Goal: Task Accomplishment & Management: Manage account settings

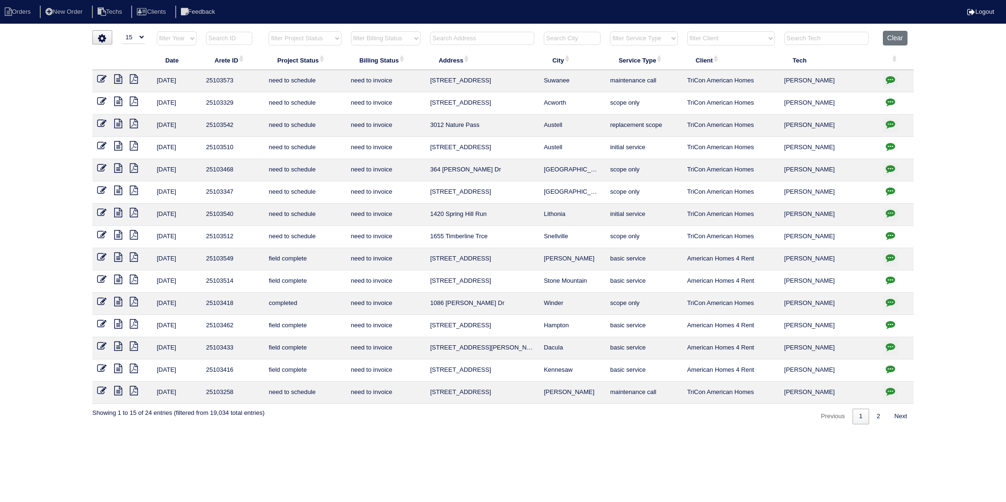
select select "15"
select select "need to invoice"
click at [467, 37] on input "text" at bounding box center [482, 38] width 104 height 13
type input "151"
select select "need to invoice"
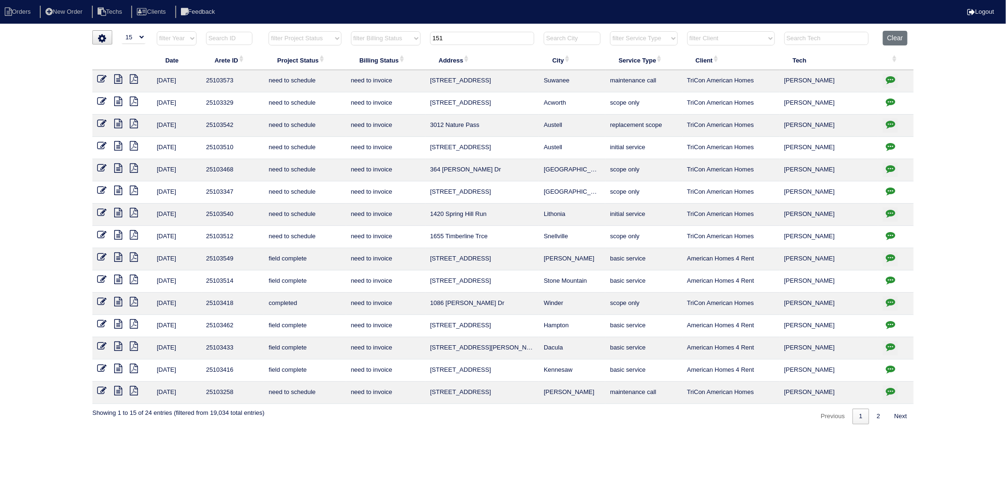
type input "151"
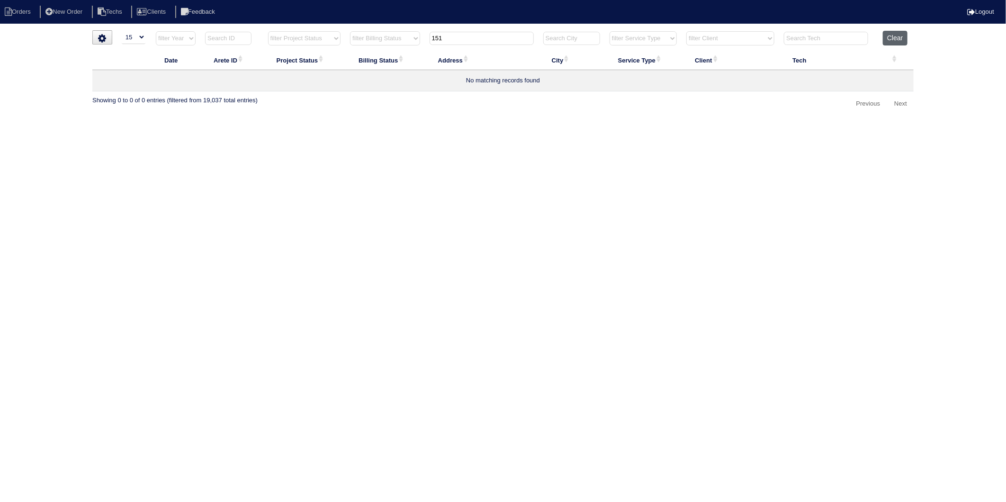
click at [899, 44] on button "Clear" at bounding box center [895, 38] width 24 height 15
select select
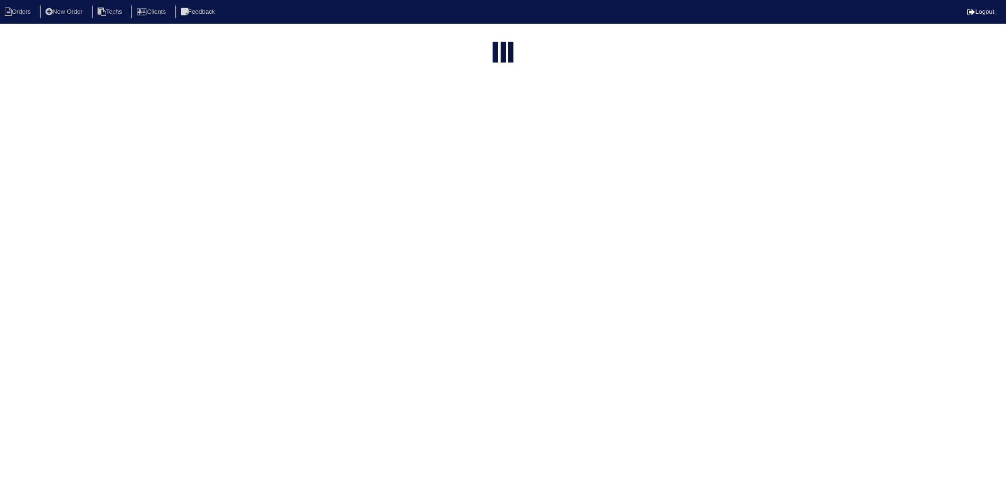
select select "15"
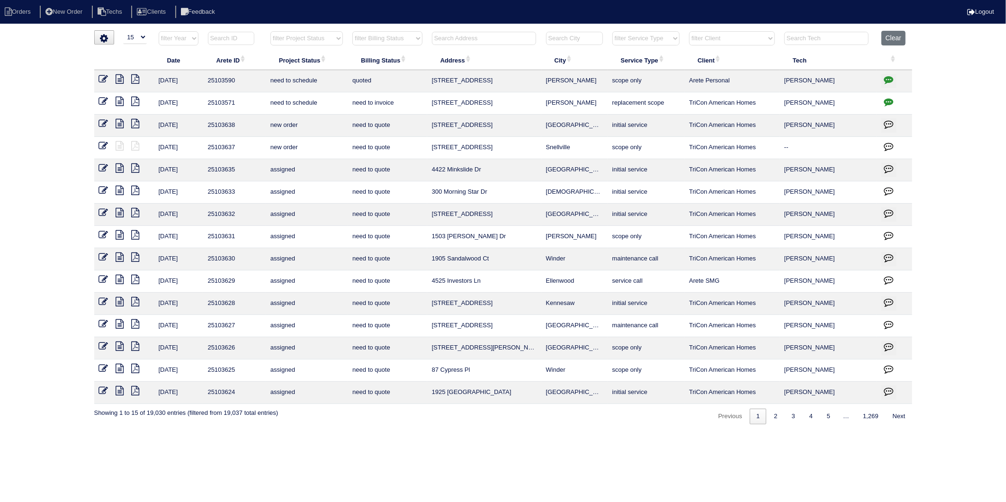
click at [452, 36] on input "text" at bounding box center [484, 38] width 104 height 13
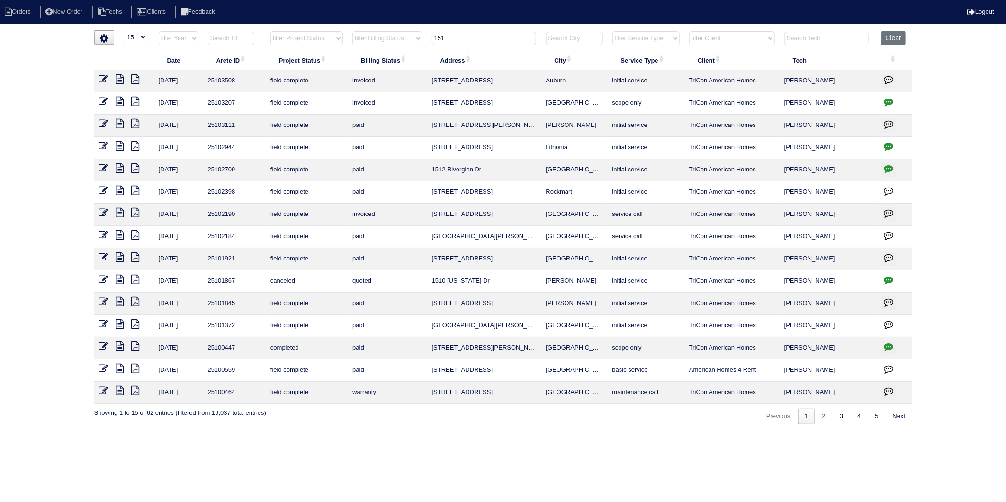
drag, startPoint x: 460, startPoint y: 41, endPoint x: 310, endPoint y: 67, distance: 152.0
click at [310, 67] on table "Date Arete ID Project Status Billing Status Address City Service Type Client Te…" at bounding box center [503, 217] width 818 height 373
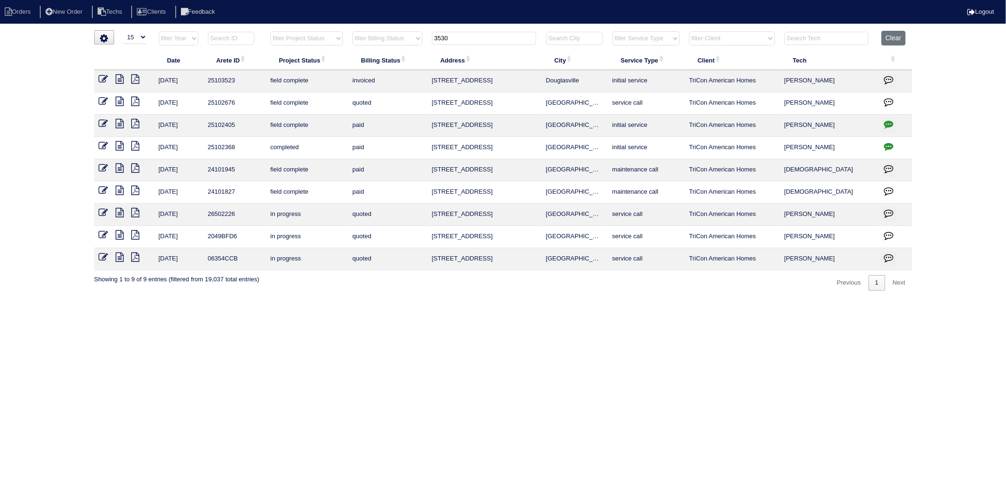
drag, startPoint x: 469, startPoint y: 40, endPoint x: 370, endPoint y: 46, distance: 99.2
click at [370, 46] on tr "filter Year -- Any Year -- 2025 2024 2023 2022 2021 2020 2019 filter Project St…" at bounding box center [503, 40] width 818 height 19
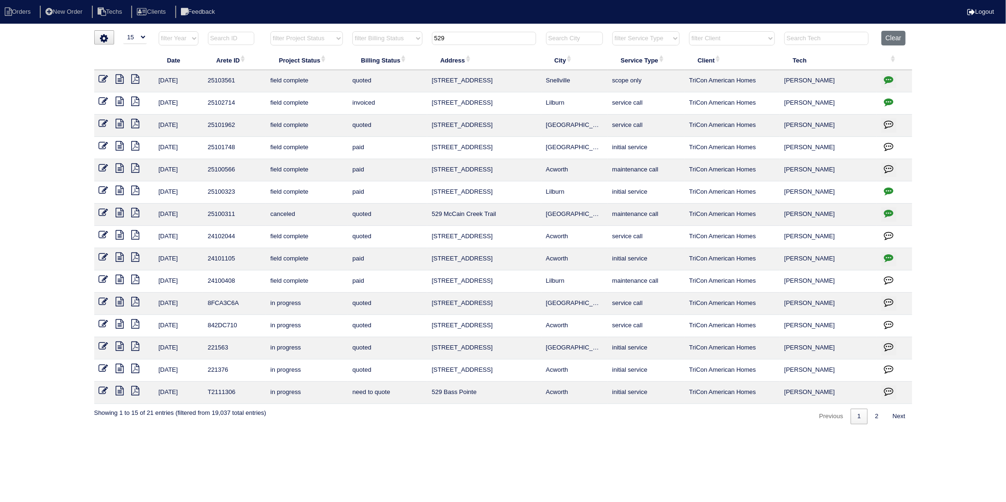
drag, startPoint x: 460, startPoint y: 40, endPoint x: 381, endPoint y: 45, distance: 78.8
click at [381, 45] on tr "filter Year -- Any Year -- 2025 2024 2023 2022 2021 2020 2019 filter Project St…" at bounding box center [503, 40] width 818 height 19
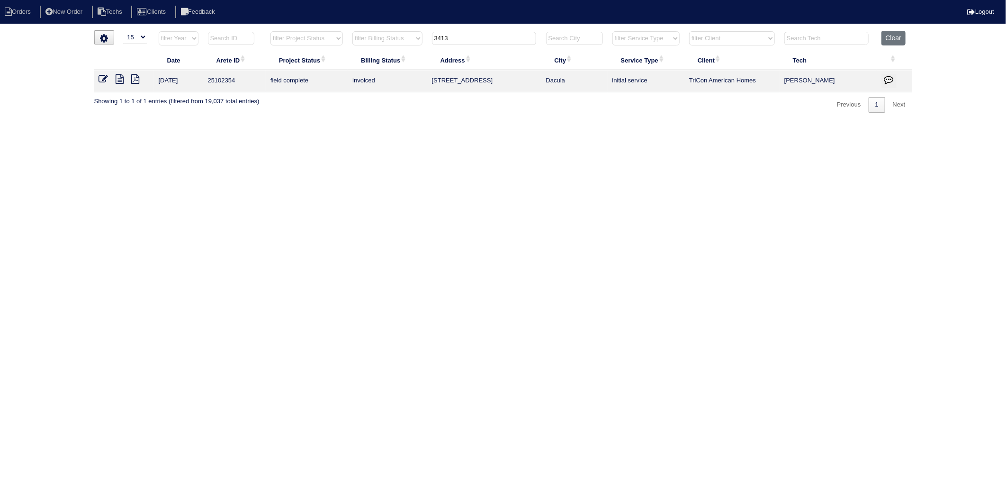
type input "3413"
drag, startPoint x: 408, startPoint y: 113, endPoint x: 364, endPoint y: 61, distance: 68.2
click at [402, 107] on html "Orders New Order Techs Clients Feedback Logout Orders New Order Users Clients M…" at bounding box center [503, 61] width 1006 height 122
click at [411, 122] on html "Orders New Order Techs Clients Feedback Logout Orders New Order Users Clients M…" at bounding box center [503, 61] width 1006 height 122
click at [894, 38] on button "Clear" at bounding box center [894, 38] width 24 height 15
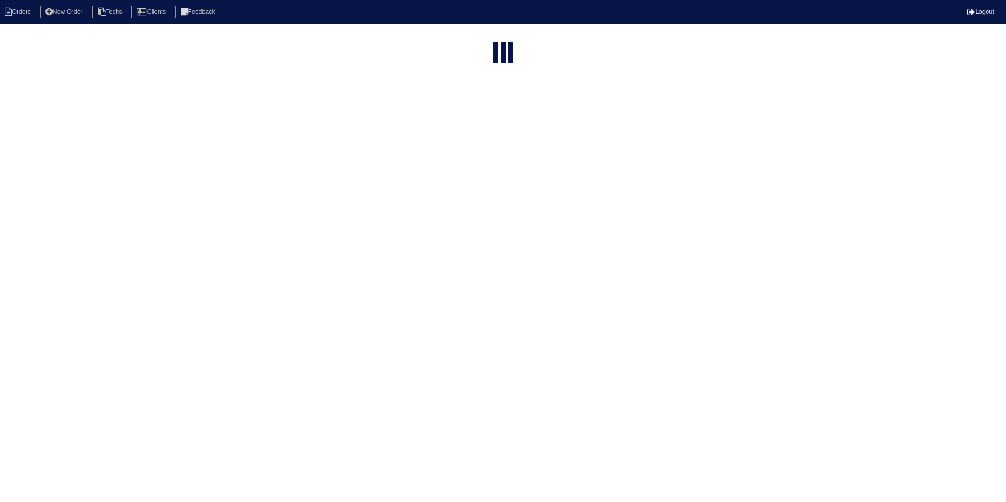
select select "15"
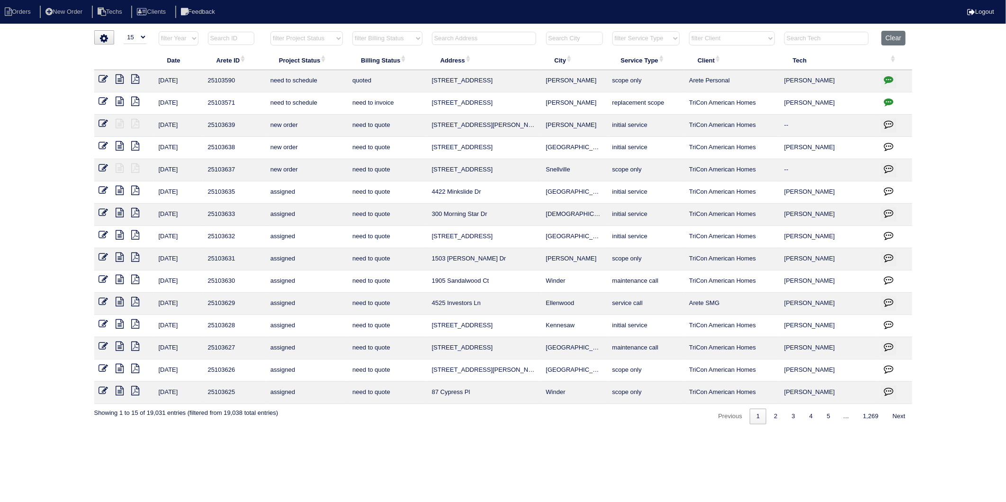
click at [462, 35] on input "text" at bounding box center [484, 38] width 104 height 13
type input "3357"
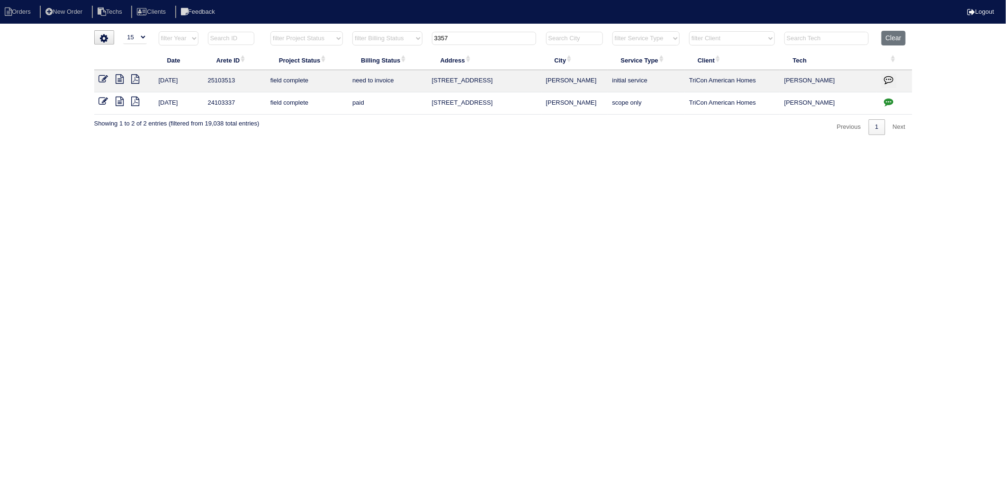
click at [104, 76] on icon at bounding box center [103, 78] width 9 height 9
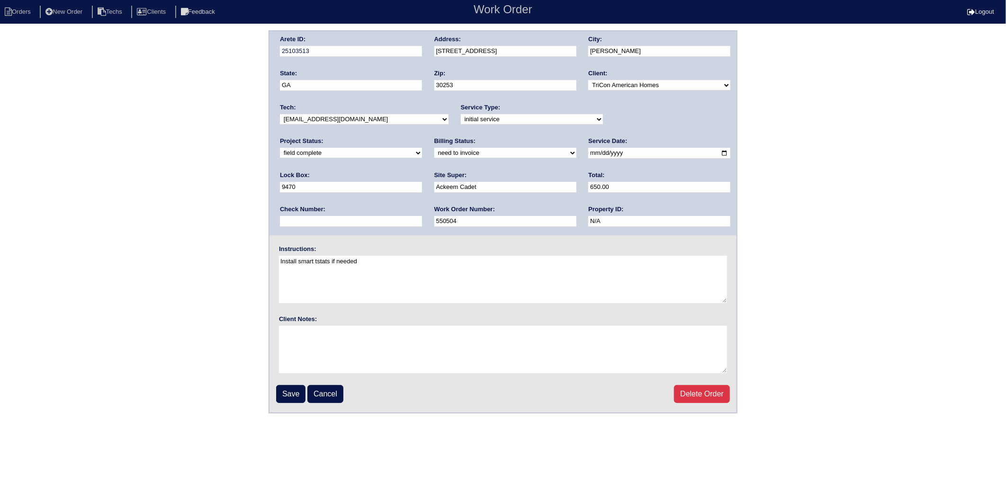
click at [434, 157] on div "Billing Status: need to quote quoted need to invoice invoiced paid warranty pur…" at bounding box center [505, 150] width 142 height 26
click at [434, 150] on select "need to quote quoted need to invoice invoiced paid warranty purchase order need…" at bounding box center [505, 153] width 142 height 10
select select "invoiced"
click at [434, 148] on select "need to quote quoted need to invoice invoiced paid warranty purchase order need…" at bounding box center [505, 153] width 142 height 10
drag, startPoint x: 292, startPoint y: 389, endPoint x: 316, endPoint y: 222, distance: 169.0
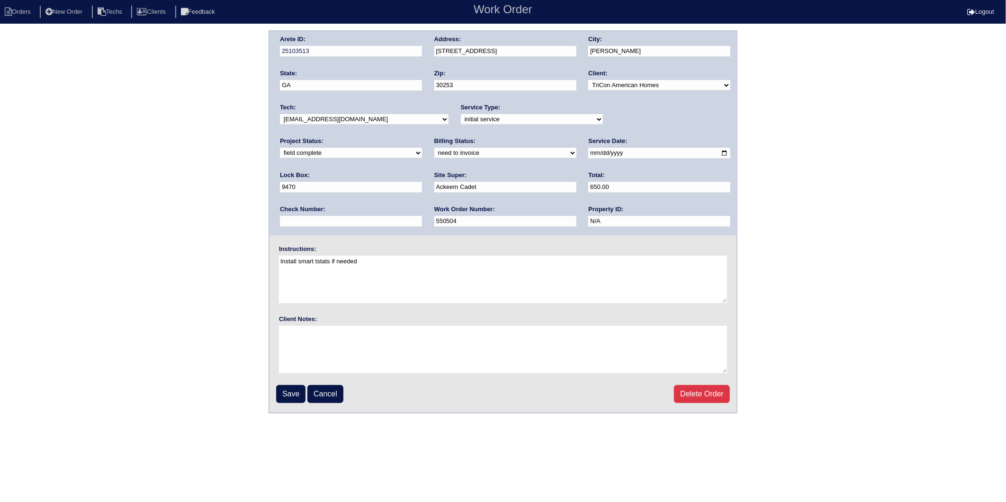
click at [292, 388] on input "Save" at bounding box center [290, 394] width 29 height 18
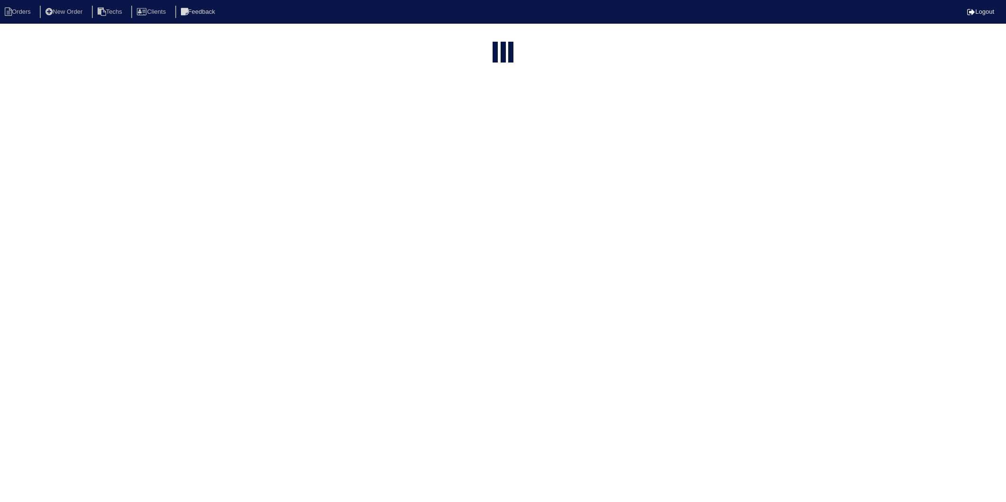
select select "15"
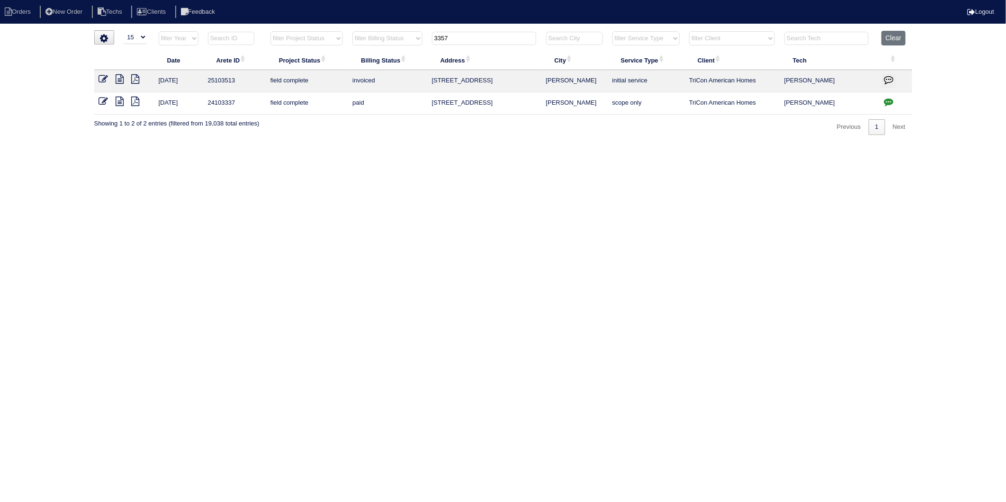
drag, startPoint x: 450, startPoint y: 37, endPoint x: 362, endPoint y: 81, distance: 98.7
click at [351, 65] on table "Date Arete ID Project Status Billing Status Address City Service Type Client Te…" at bounding box center [503, 73] width 818 height 84
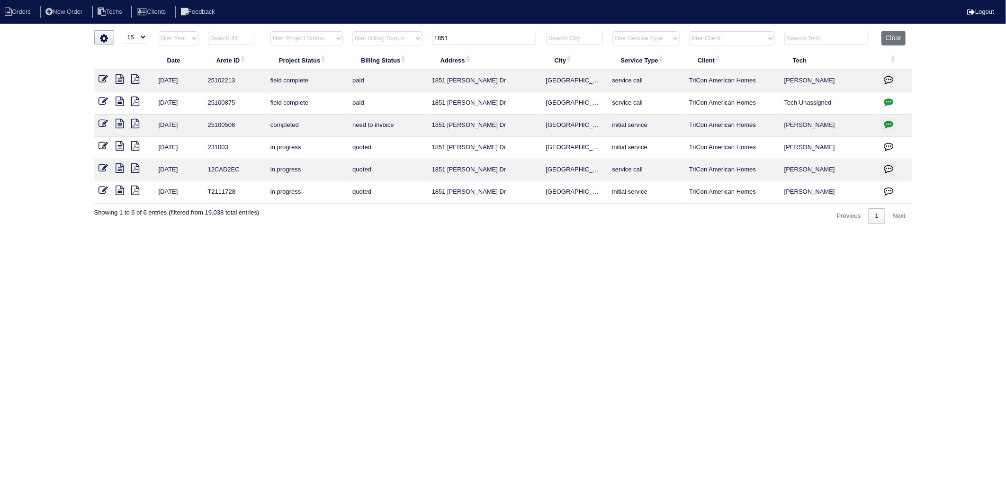
type input "1851"
click at [102, 125] on icon at bounding box center [103, 123] width 9 height 9
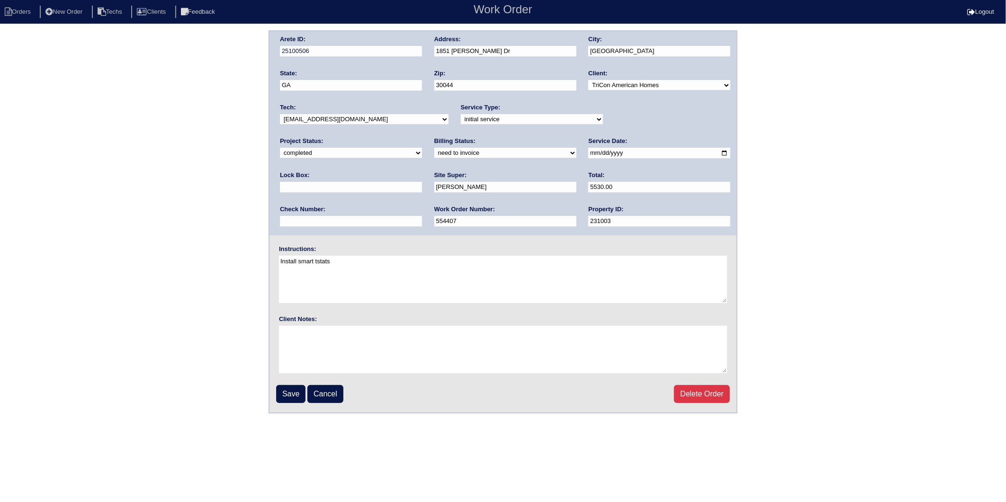
drag, startPoint x: 297, startPoint y: 150, endPoint x: 299, endPoint y: 157, distance: 7.0
click at [434, 150] on select "need to quote quoted need to invoice invoiced paid warranty purchase order need…" at bounding box center [505, 153] width 142 height 10
select select "invoiced"
click at [434, 148] on select "need to quote quoted need to invoice invoiced paid warranty purchase order need…" at bounding box center [505, 153] width 142 height 10
click at [287, 387] on input "Save" at bounding box center [290, 394] width 29 height 18
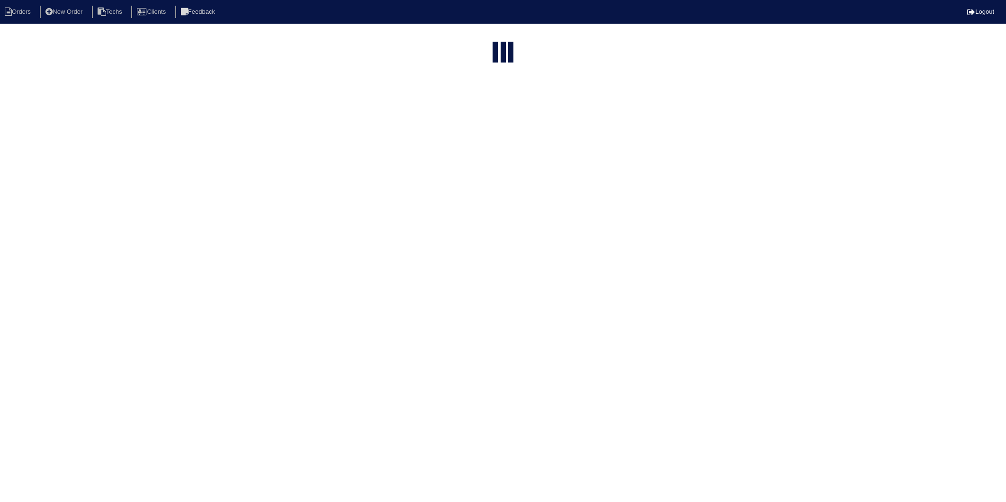
select select "15"
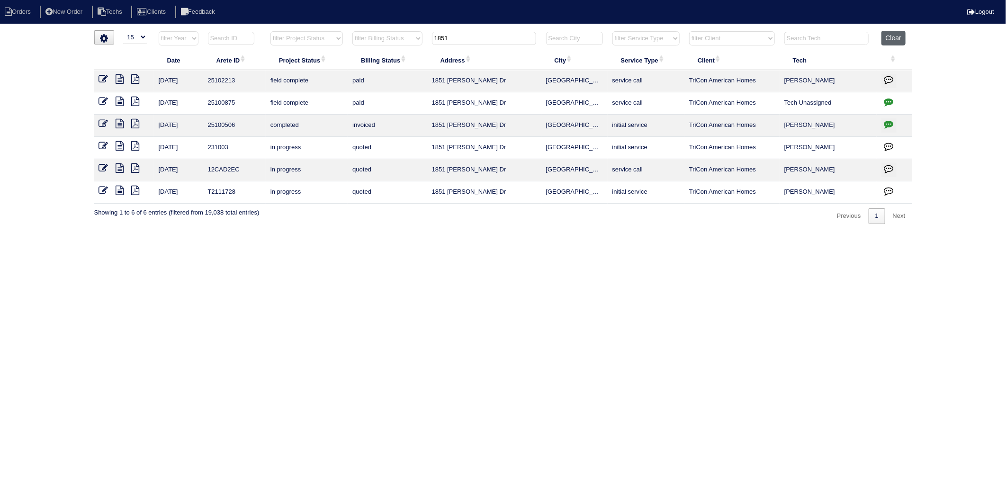
click at [898, 35] on button "Clear" at bounding box center [894, 38] width 24 height 15
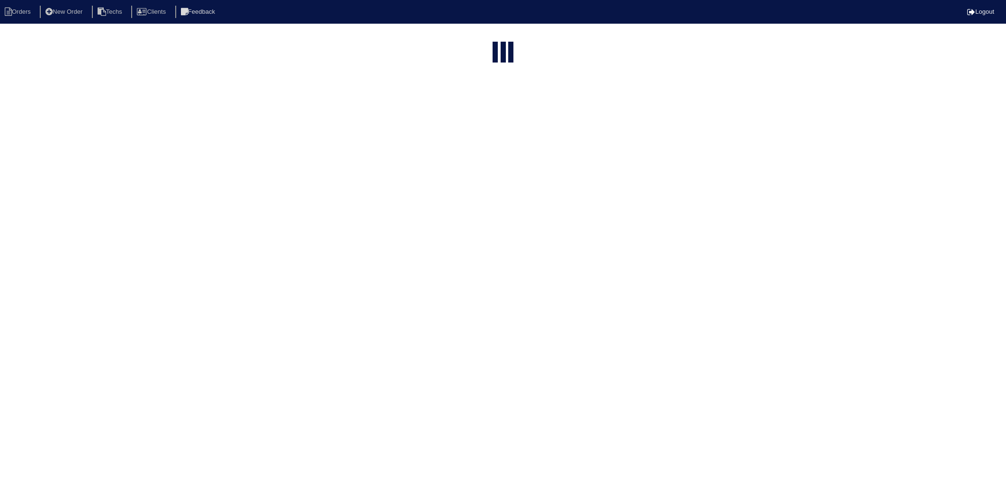
select select "15"
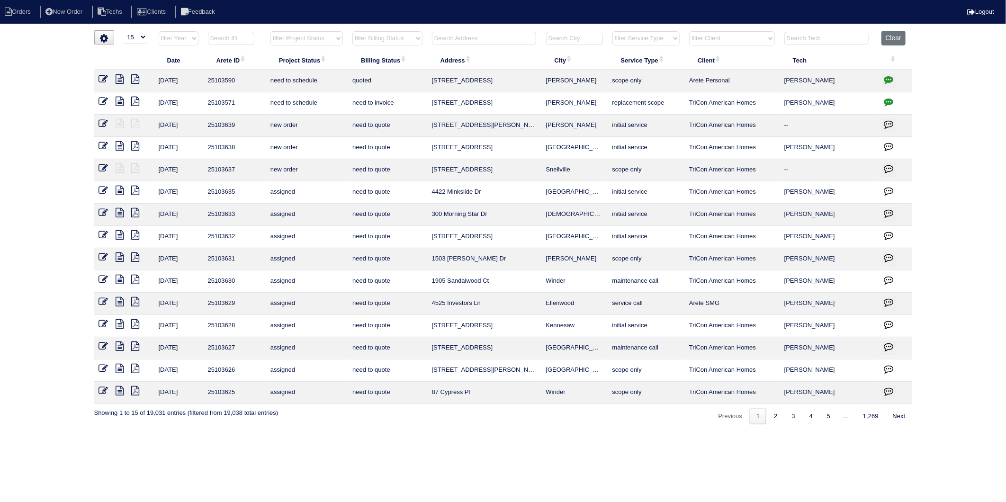
click at [377, 39] on select "filter Billing Status -- Any Billing Status -- need to quote quoted need to inv…" at bounding box center [387, 38] width 70 height 14
click at [353, 31] on select "filter Billing Status -- Any Billing Status -- need to quote quoted need to inv…" at bounding box center [387, 38] width 70 height 14
select select "need to invoice"
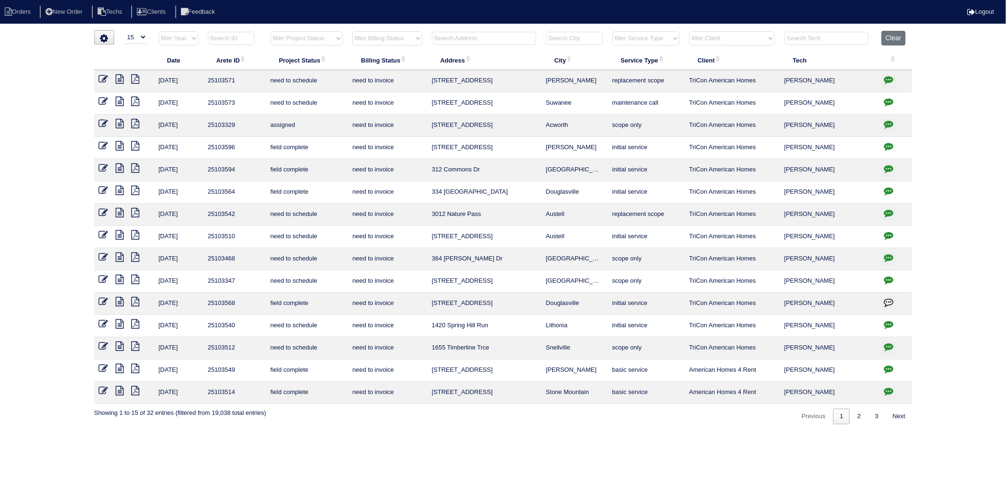
click at [455, 38] on input "text" at bounding box center [484, 38] width 104 height 13
type input "555"
select select "need to invoice"
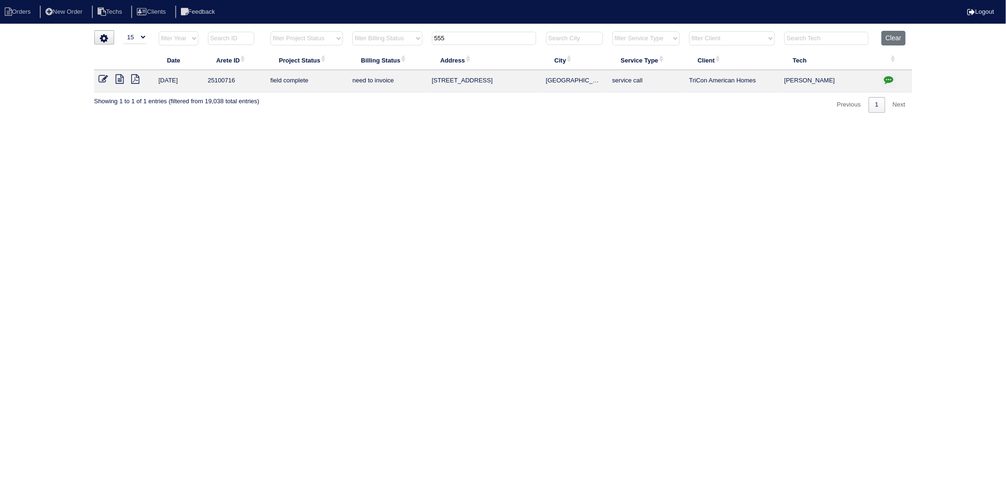
type input "555"
drag, startPoint x: 102, startPoint y: 77, endPoint x: 130, endPoint y: 91, distance: 31.1
click at [102, 77] on icon at bounding box center [103, 78] width 9 height 9
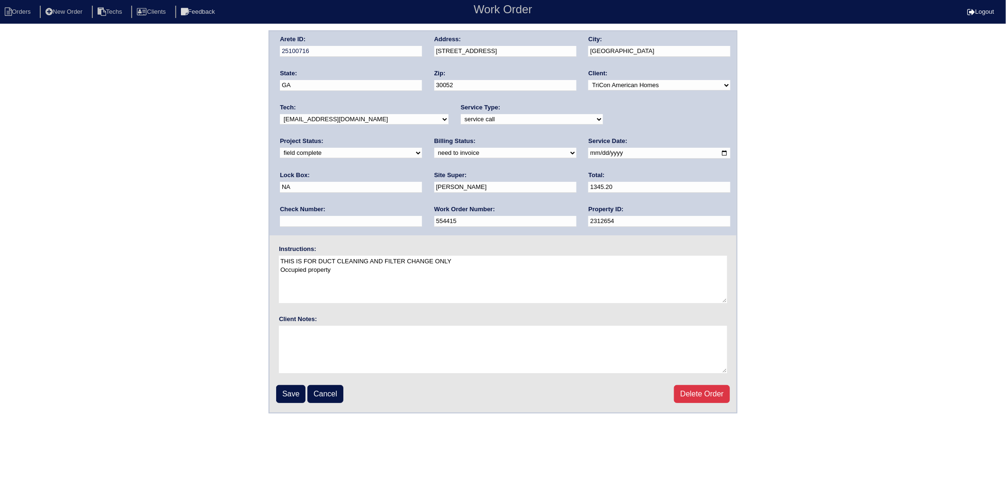
click at [434, 152] on select "need to quote quoted need to invoice invoiced paid warranty purchase order need…" at bounding box center [505, 153] width 142 height 10
select select "invoiced"
click at [434, 148] on select "need to quote quoted need to invoice invoiced paid warranty purchase order need…" at bounding box center [505, 153] width 142 height 10
drag, startPoint x: 289, startPoint y: 392, endPoint x: 0, endPoint y: 315, distance: 299.7
click at [289, 392] on input "Save" at bounding box center [290, 394] width 29 height 18
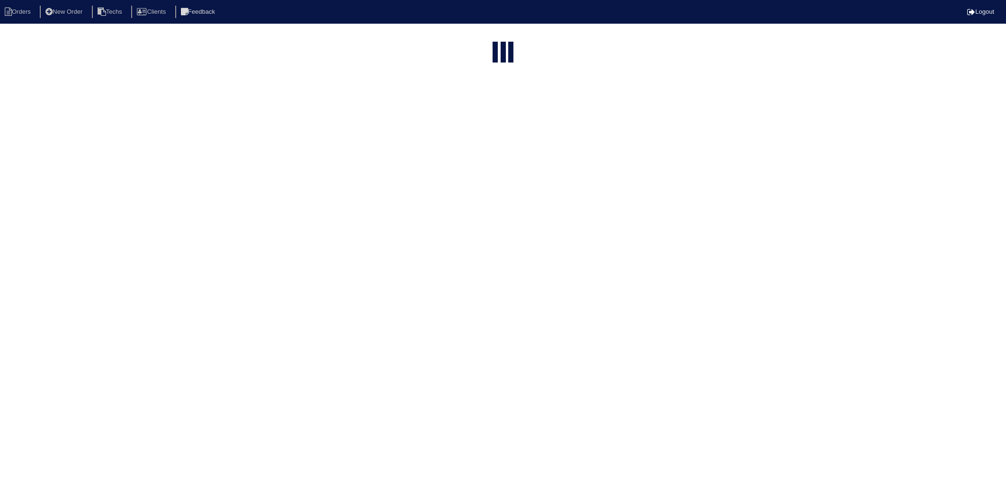
select select "15"
select select "need to invoice"
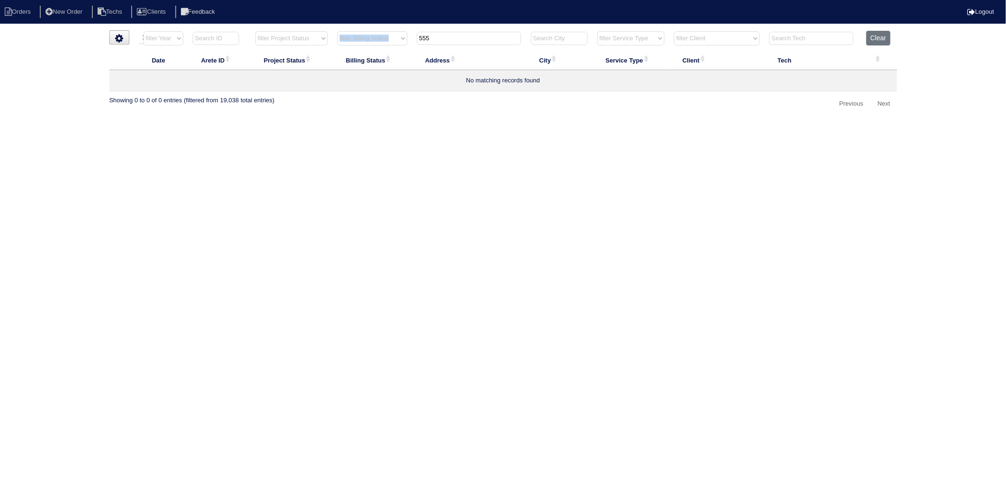
drag, startPoint x: 458, startPoint y: 46, endPoint x: 394, endPoint y: 47, distance: 64.4
click at [394, 47] on tr "filter Year -- Any Year -- 2025 2024 2023 2022 2021 2020 2019 filter Project St…" at bounding box center [503, 40] width 788 height 19
click at [439, 36] on input "555" at bounding box center [469, 38] width 104 height 13
drag, startPoint x: 438, startPoint y: 38, endPoint x: 397, endPoint y: 49, distance: 42.2
click at [397, 49] on tr "filter Year -- Any Year -- 2025 2024 2023 2022 2021 2020 2019 filter Project St…" at bounding box center [503, 40] width 788 height 19
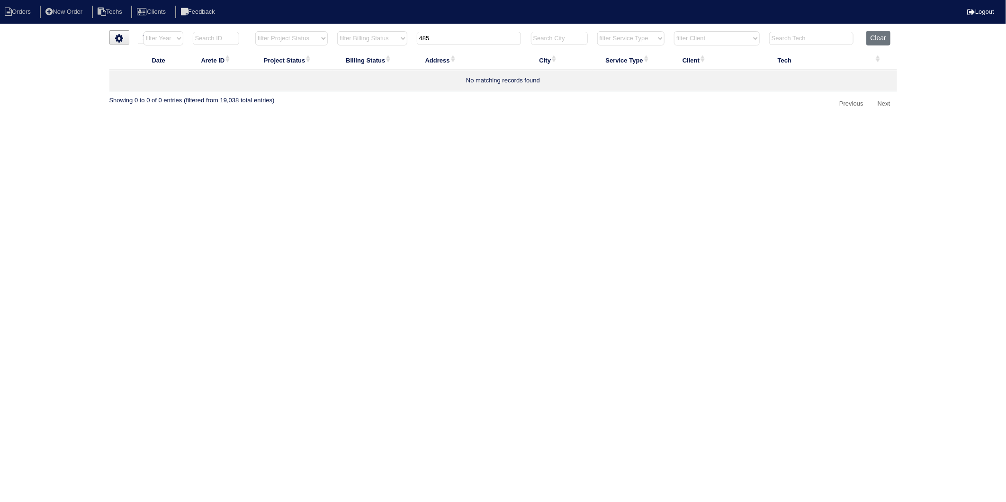
type input "4853"
select select "need to invoice"
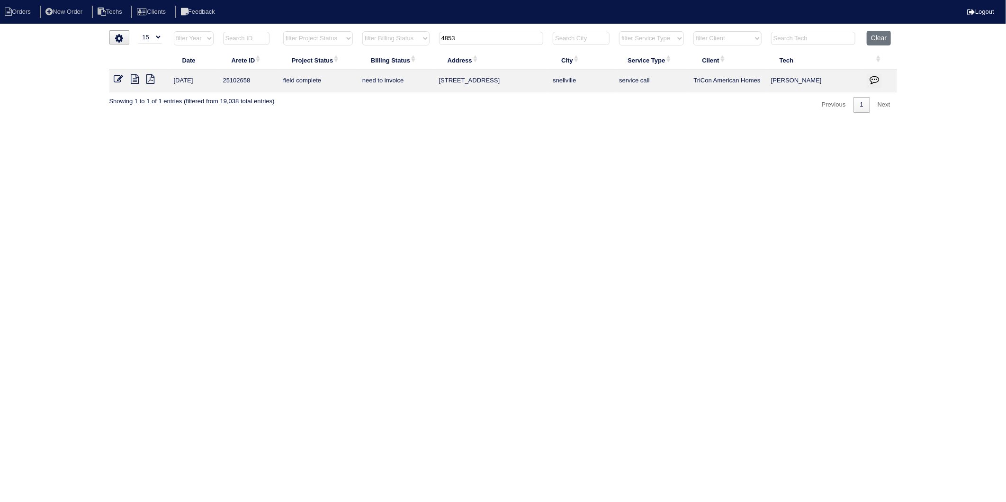
type input "4853"
click at [121, 81] on icon at bounding box center [118, 78] width 9 height 9
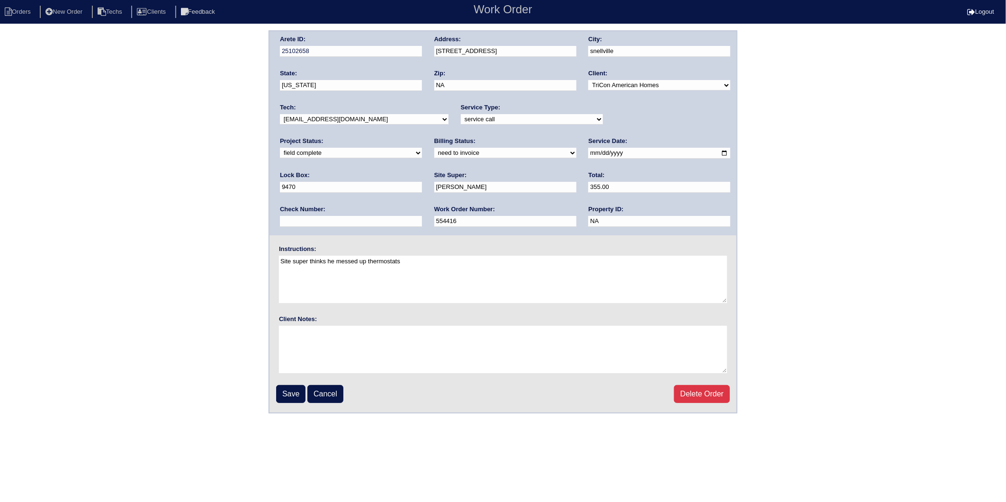
drag, startPoint x: 296, startPoint y: 150, endPoint x: 295, endPoint y: 158, distance: 8.6
click at [434, 150] on select "need to quote quoted need to invoice invoiced paid warranty purchase order need…" at bounding box center [505, 153] width 142 height 10
select select "invoiced"
click at [434, 148] on select "need to quote quoted need to invoice invoiced paid warranty purchase order need…" at bounding box center [505, 153] width 142 height 10
drag, startPoint x: 288, startPoint y: 392, endPoint x: 174, endPoint y: 379, distance: 114.9
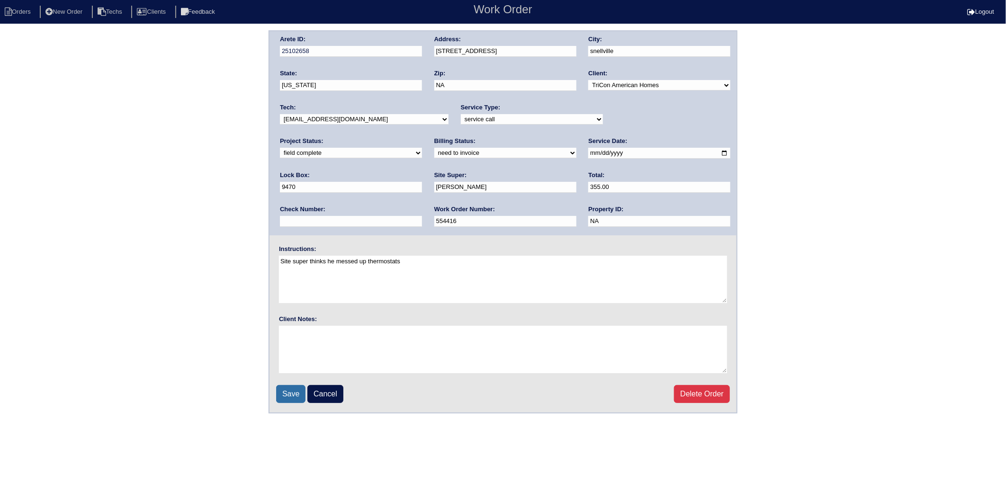
click at [288, 392] on input "Save" at bounding box center [290, 394] width 29 height 18
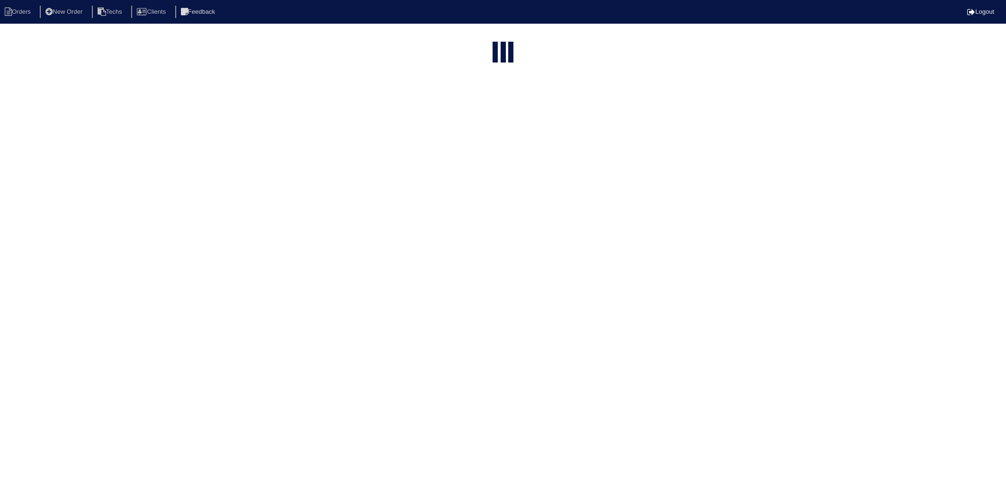
select select "15"
select select "need to invoice"
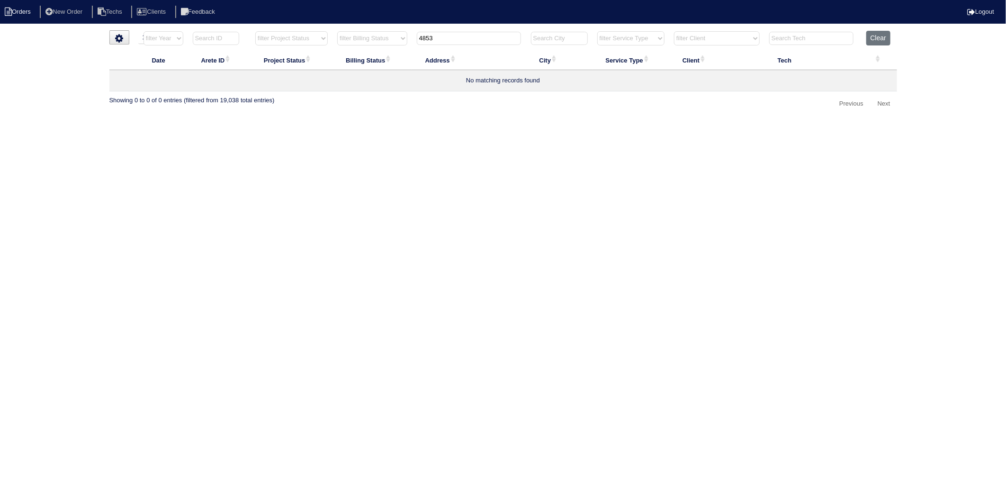
click at [25, 7] on li "Orders" at bounding box center [19, 12] width 38 height 13
select select "15"
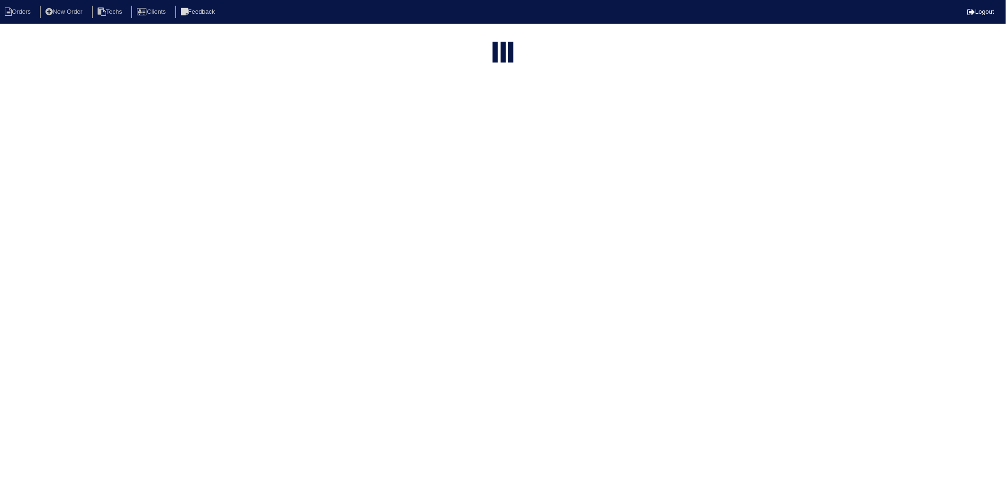
type input "4853"
select select "need to invoice"
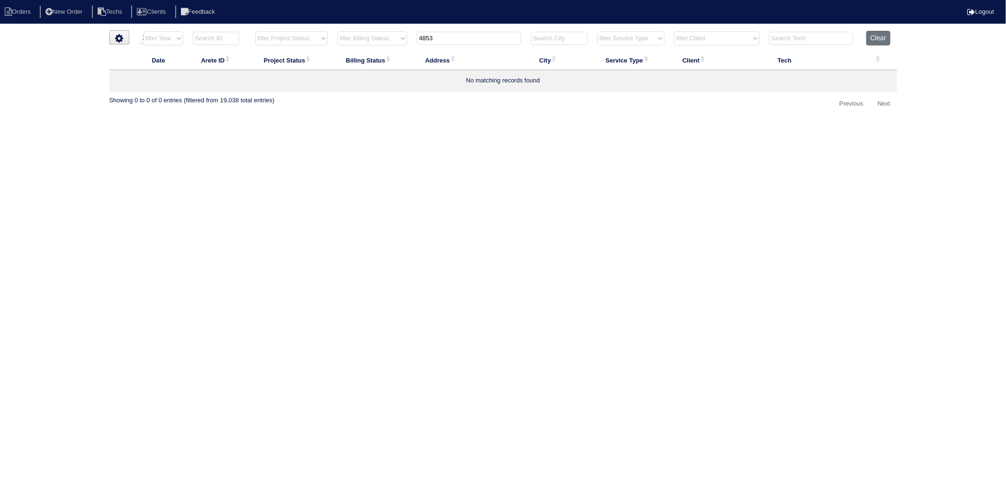
drag, startPoint x: 446, startPoint y: 39, endPoint x: 380, endPoint y: 55, distance: 67.9
click at [380, 55] on table "Date Arete ID Project Status Billing Status Address City Service Type Client Te…" at bounding box center [503, 61] width 788 height 61
type input "1311"
select select "need to invoice"
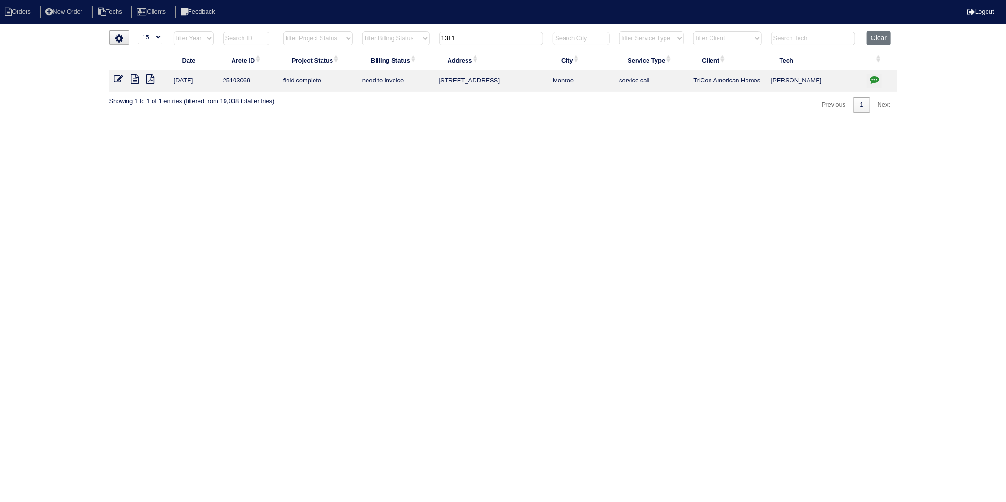
click at [117, 79] on icon at bounding box center [118, 78] width 9 height 9
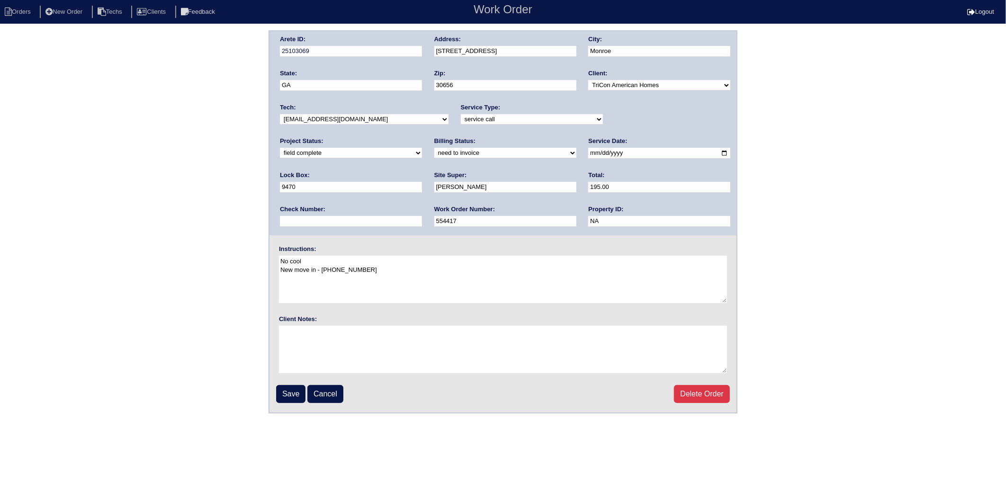
click at [434, 150] on select "need to quote quoted need to invoice invoiced paid warranty purchase order need…" at bounding box center [505, 153] width 142 height 10
select select "invoiced"
click at [434, 148] on select "need to quote quoted need to invoice invoiced paid warranty purchase order need…" at bounding box center [505, 153] width 142 height 10
click at [287, 393] on input "Save" at bounding box center [290, 394] width 29 height 18
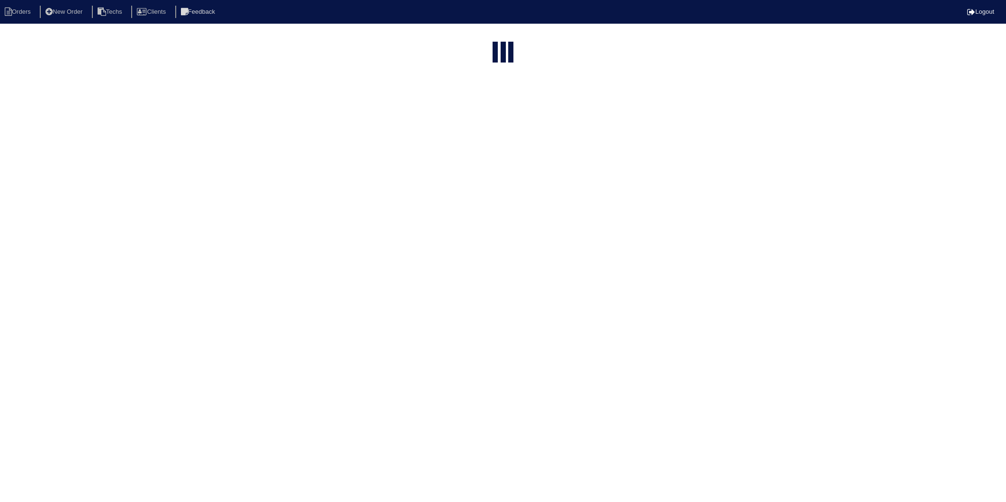
select select "15"
select select "need to invoice"
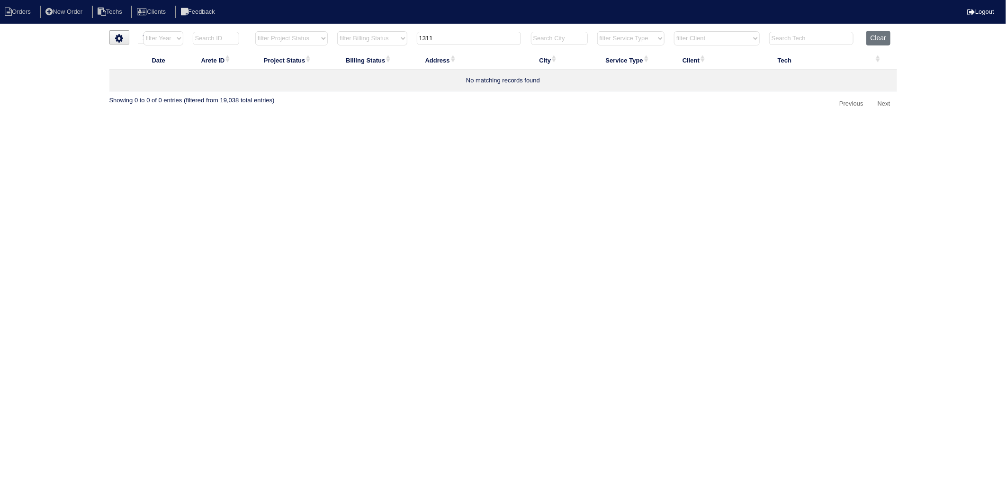
drag, startPoint x: 444, startPoint y: 39, endPoint x: 397, endPoint y: 50, distance: 48.6
click at [397, 50] on table "Date Arete ID Project Status Billing Status Address City Service Type Client Te…" at bounding box center [503, 61] width 788 height 61
type input "334"
select select "need to invoice"
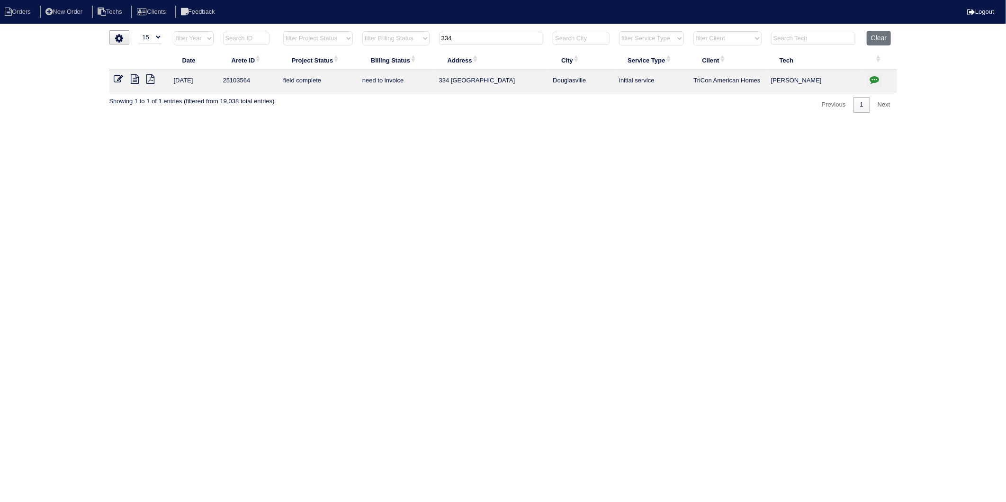
type input "334"
click at [118, 81] on icon at bounding box center [118, 78] width 9 height 9
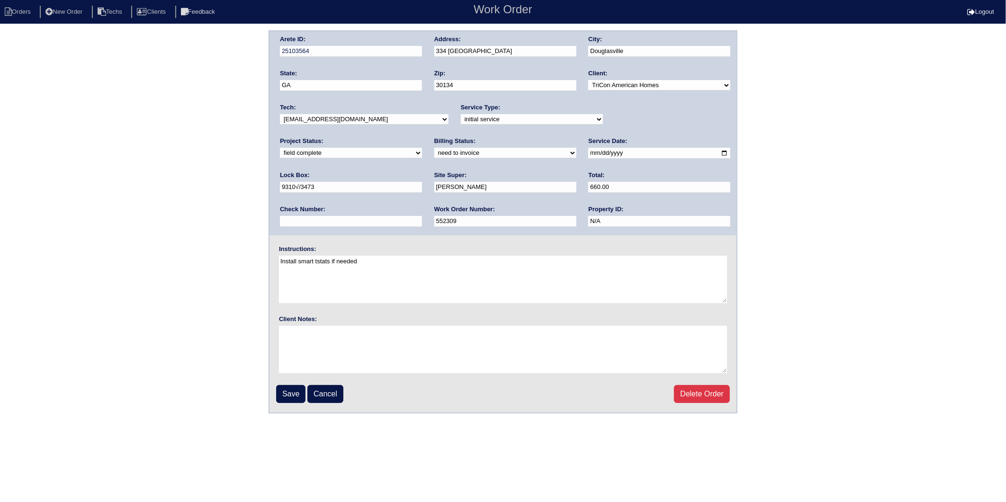
click at [434, 155] on select "need to quote quoted need to invoice invoiced paid warranty purchase order need…" at bounding box center [505, 153] width 142 height 10
select select "invoiced"
click at [434, 148] on select "need to quote quoted need to invoice invoiced paid warranty purchase order need…" at bounding box center [505, 153] width 142 height 10
click at [292, 391] on input "Save" at bounding box center [290, 394] width 29 height 18
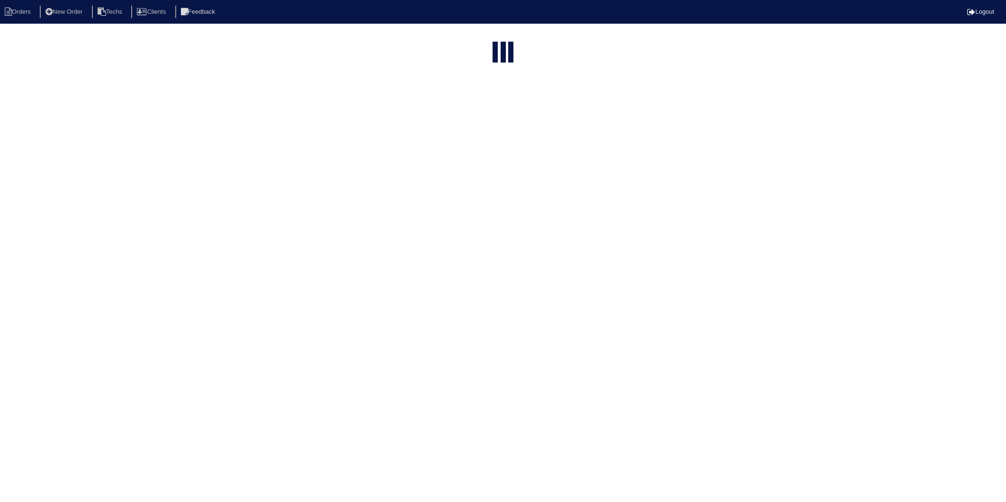
select select "15"
type input "334"
select select "need to invoice"
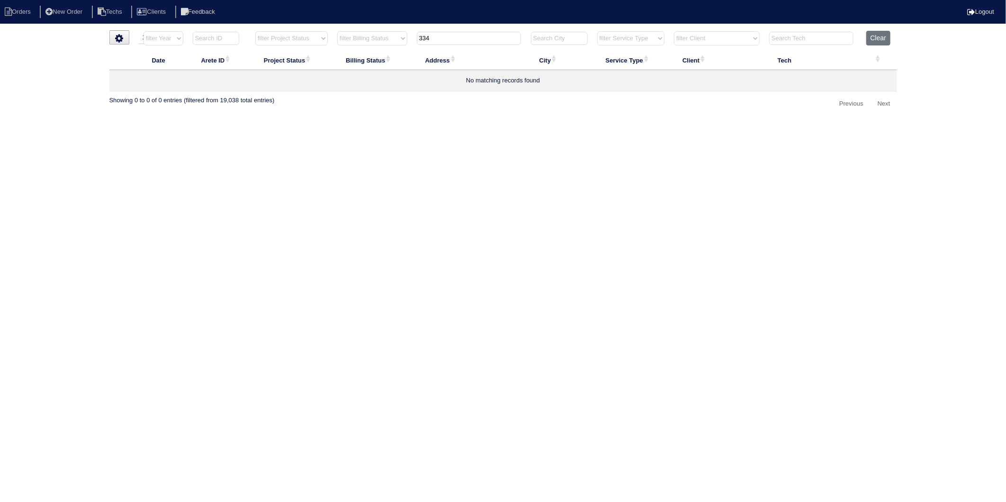
drag, startPoint x: 455, startPoint y: 42, endPoint x: 389, endPoint y: 50, distance: 66.4
click at [389, 50] on table "Date Arete ID Project Status Billing Status Address City Service Type Client Te…" at bounding box center [503, 61] width 788 height 61
type input "312"
select select "need to invoice"
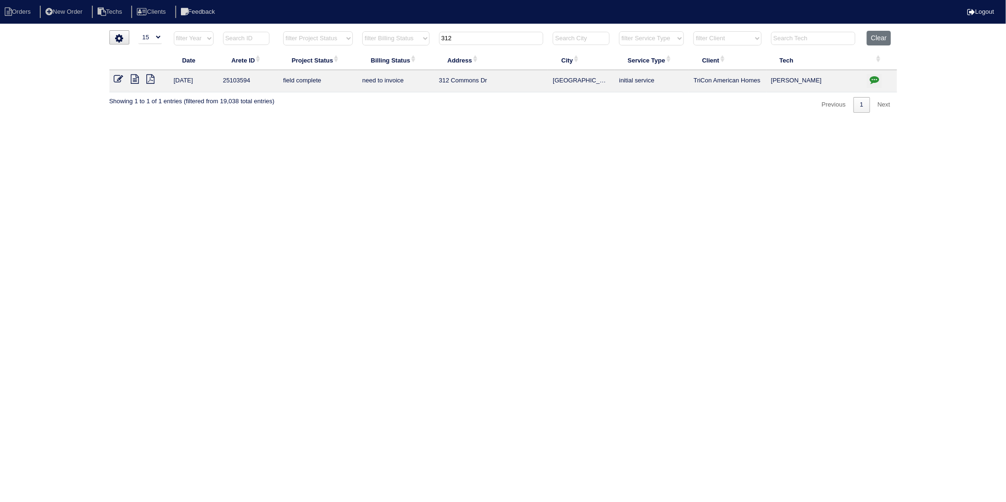
drag, startPoint x: 117, startPoint y: 78, endPoint x: 121, endPoint y: 90, distance: 13.3
click at [117, 78] on icon at bounding box center [118, 78] width 9 height 9
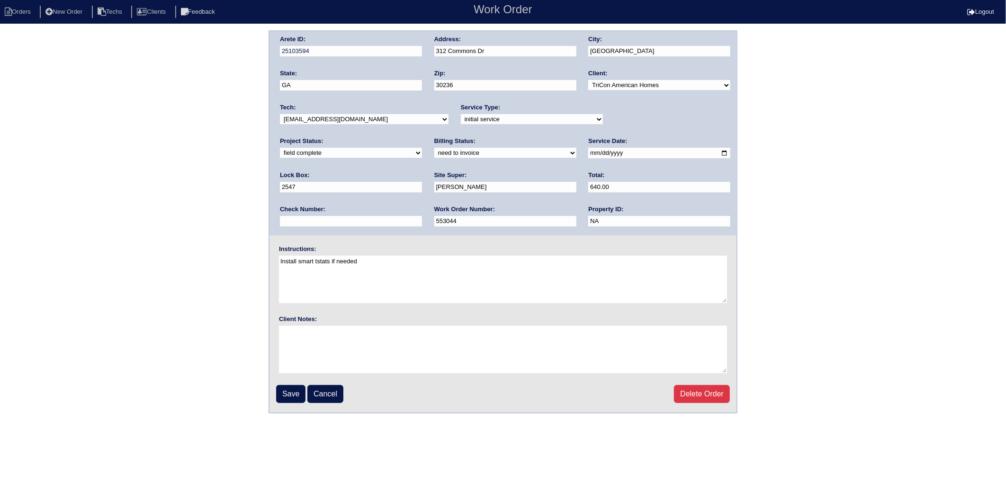
click at [434, 152] on select "need to quote quoted need to invoice invoiced paid warranty purchase order need…" at bounding box center [505, 153] width 142 height 10
select select "invoiced"
click at [434, 148] on select "need to quote quoted need to invoice invoiced paid warranty purchase order need…" at bounding box center [505, 153] width 142 height 10
drag, startPoint x: 298, startPoint y: 392, endPoint x: 27, endPoint y: 319, distance: 280.6
click at [293, 391] on input "Save" at bounding box center [290, 394] width 29 height 18
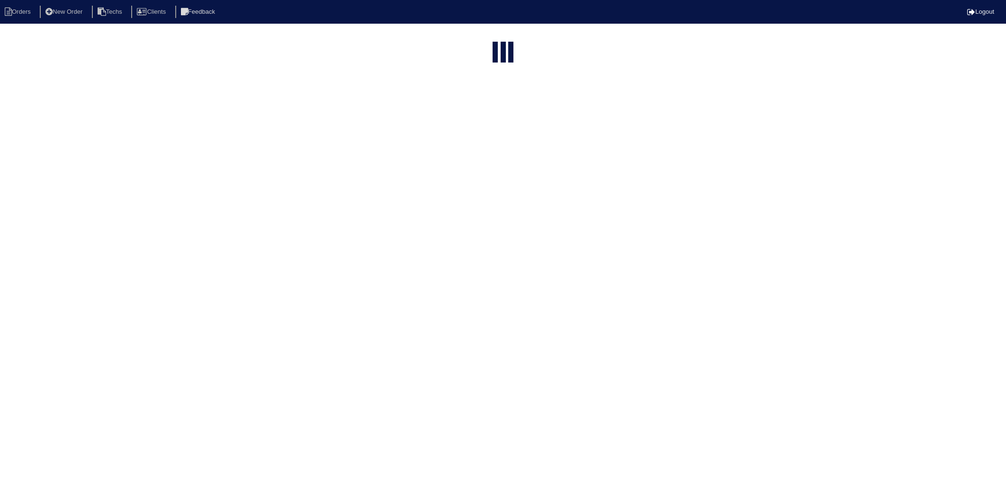
select select "15"
type input "312"
select select "need to invoice"
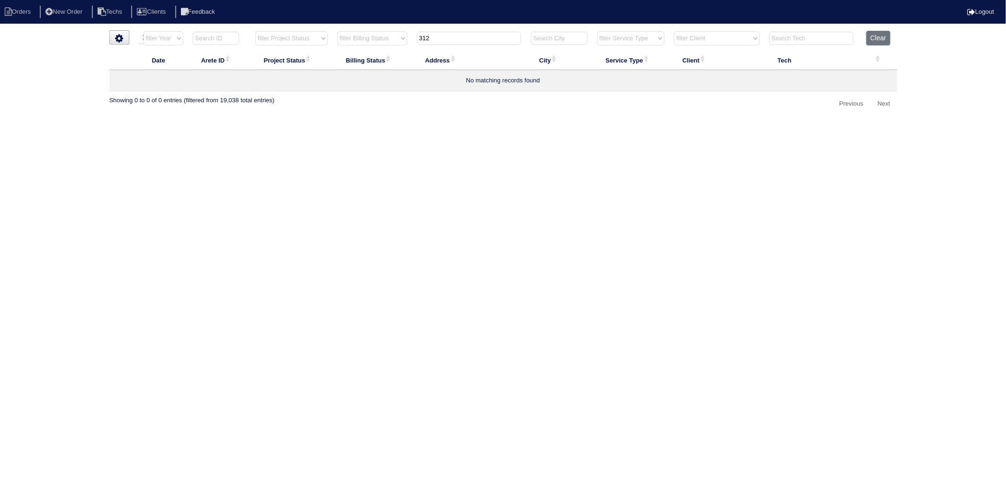
drag, startPoint x: 441, startPoint y: 42, endPoint x: 381, endPoint y: 89, distance: 76.3
click at [370, 67] on table "Date Arete ID Project Status Billing Status Address City Service Type Client Te…" at bounding box center [503, 61] width 788 height 61
type input "6985"
select select "need to invoice"
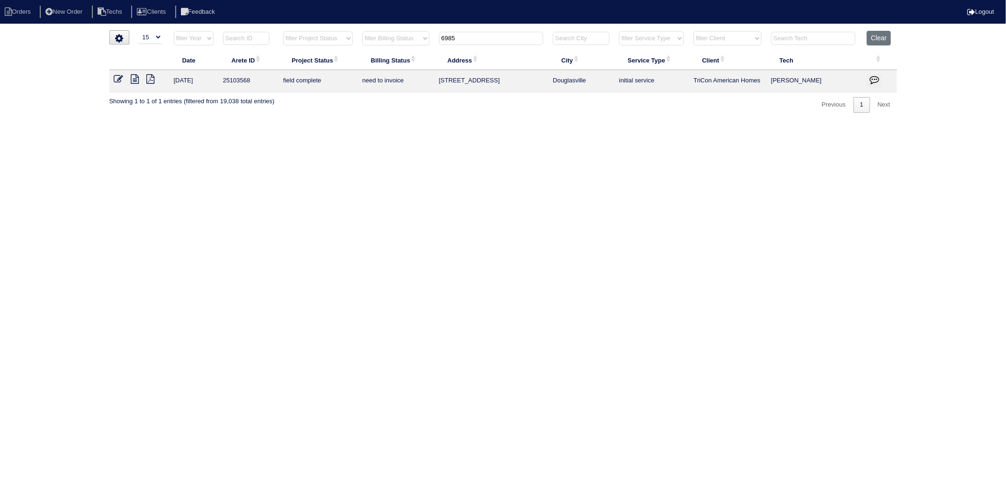
type input "6985"
click at [514, 122] on html "Orders New Order Techs Clients Feedback Logout Orders New Order Users Clients M…" at bounding box center [503, 61] width 1006 height 122
click at [119, 77] on icon at bounding box center [118, 78] width 9 height 9
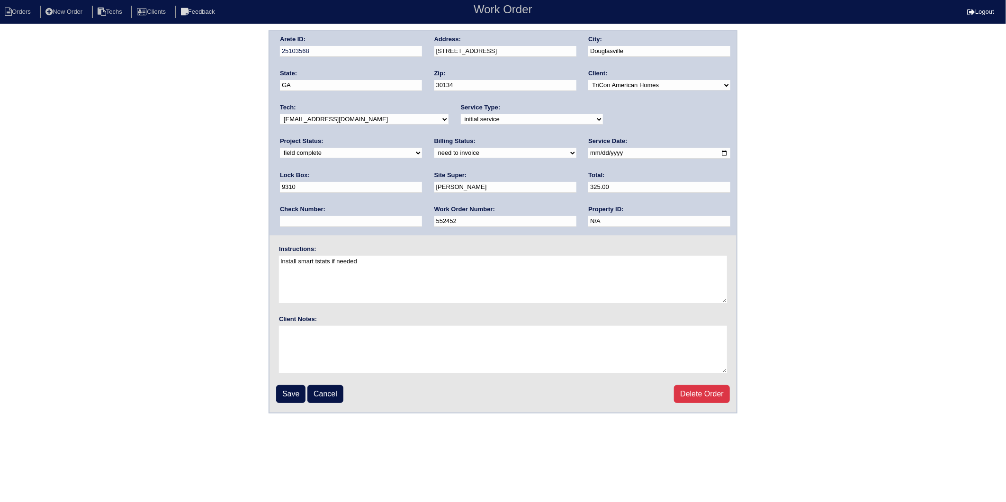
click at [434, 155] on select "need to quote quoted need to invoice invoiced paid warranty purchase order need…" at bounding box center [505, 153] width 142 height 10
select select "invoiced"
click at [434, 148] on select "need to quote quoted need to invoice invoiced paid warranty purchase order need…" at bounding box center [505, 153] width 142 height 10
click at [286, 389] on input "Save" at bounding box center [290, 394] width 29 height 18
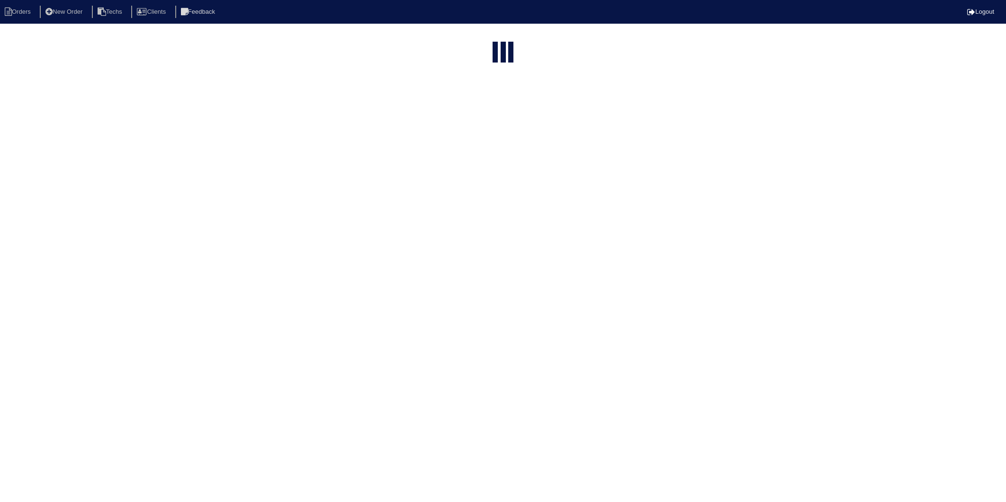
select select "15"
select select "need to invoice"
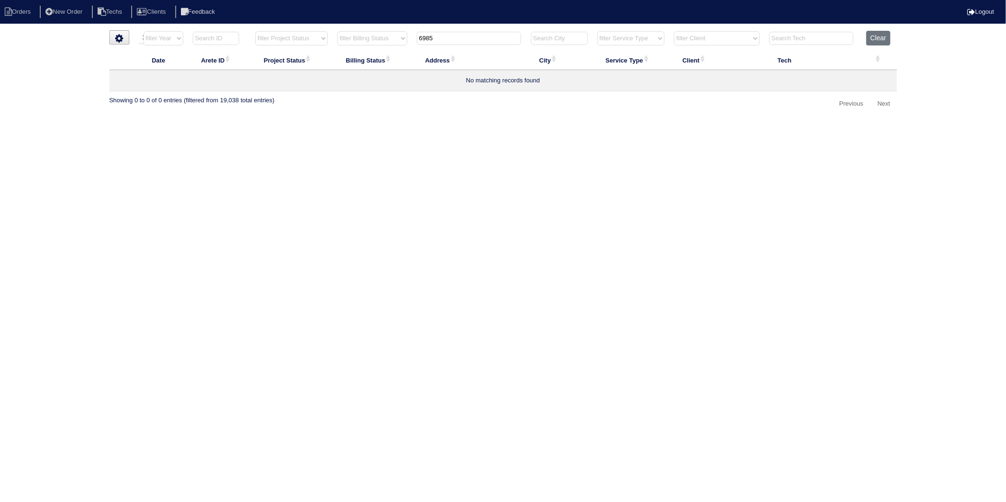
drag, startPoint x: 452, startPoint y: 42, endPoint x: 283, endPoint y: 98, distance: 177.7
click at [282, 95] on div "▼ 10 15 25 50 200 500 Search: Date Arete ID Project Status Billing Status Addre…" at bounding box center [503, 70] width 788 height 81
type input "1311"
select select "need to invoice"
type input "1311"
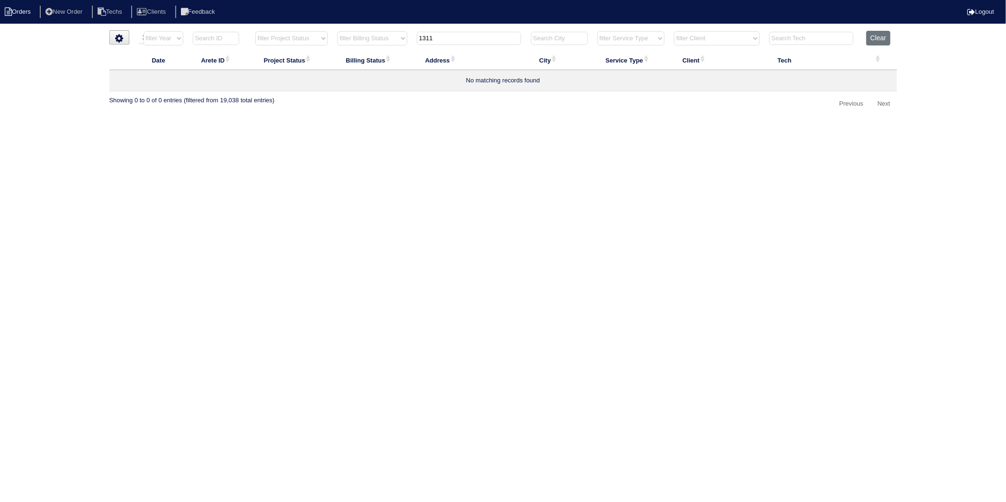
click at [17, 9] on li "Orders" at bounding box center [19, 12] width 38 height 13
select select "15"
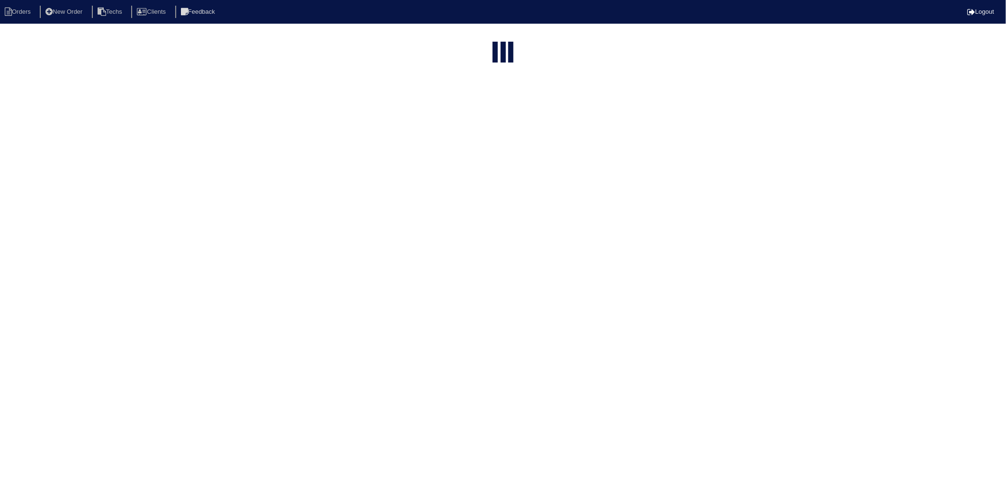
select select "need to invoice"
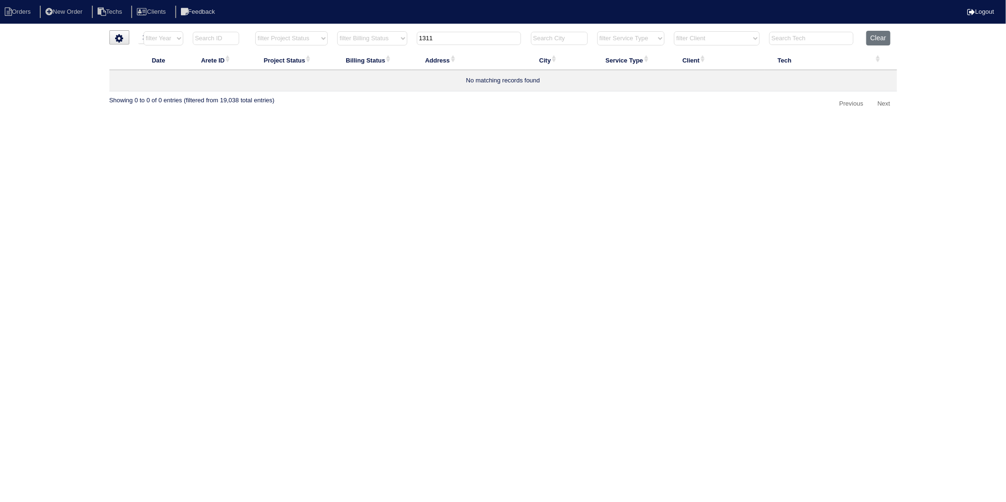
drag, startPoint x: 550, startPoint y: 155, endPoint x: 489, endPoint y: 58, distance: 114.7
click at [547, 121] on html "Orders New Order Techs Clients Feedback Logout Orders New Order Users Clients M…" at bounding box center [503, 60] width 1006 height 121
drag, startPoint x: 441, startPoint y: 36, endPoint x: 410, endPoint y: 109, distance: 79.2
click at [372, 57] on table "Date Arete ID Project Status Billing Status Address City Service Type Client Te…" at bounding box center [503, 61] width 788 height 61
type input "734"
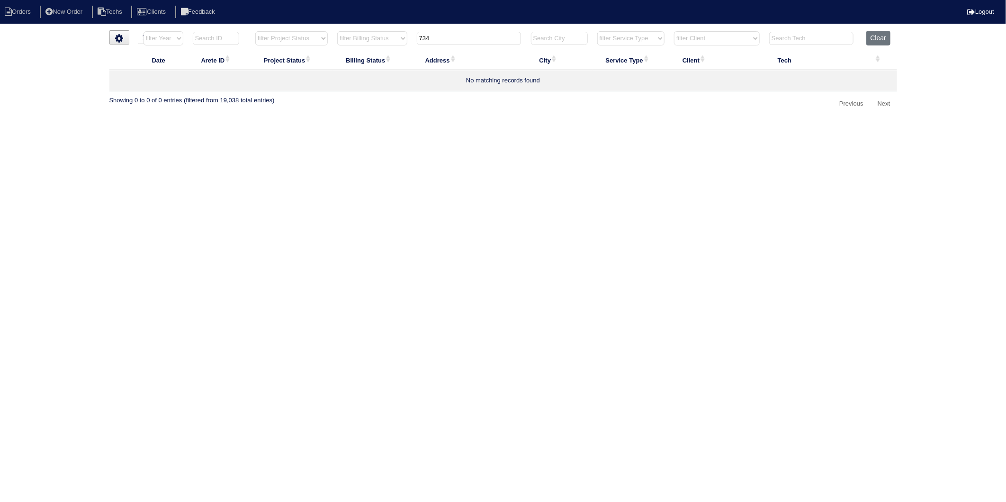
select select "need to invoice"
type input "734"
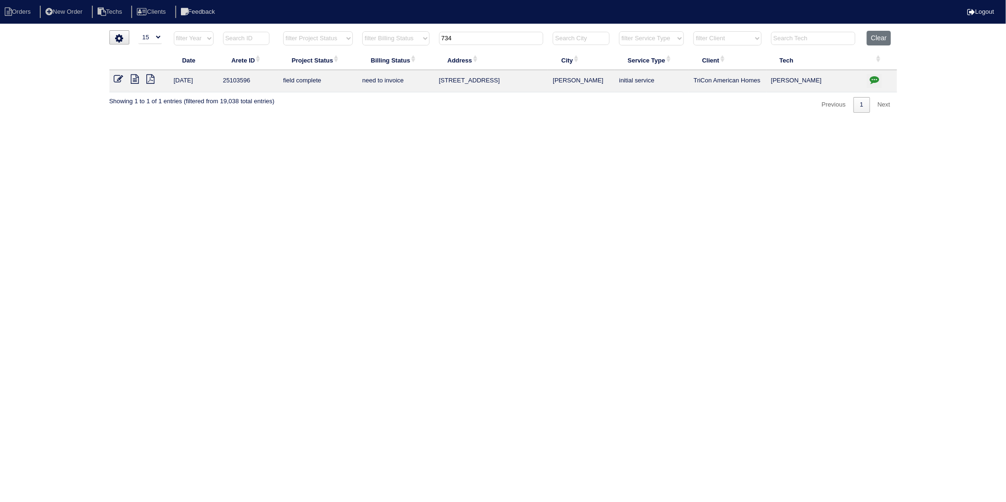
click at [136, 81] on icon at bounding box center [135, 78] width 8 height 9
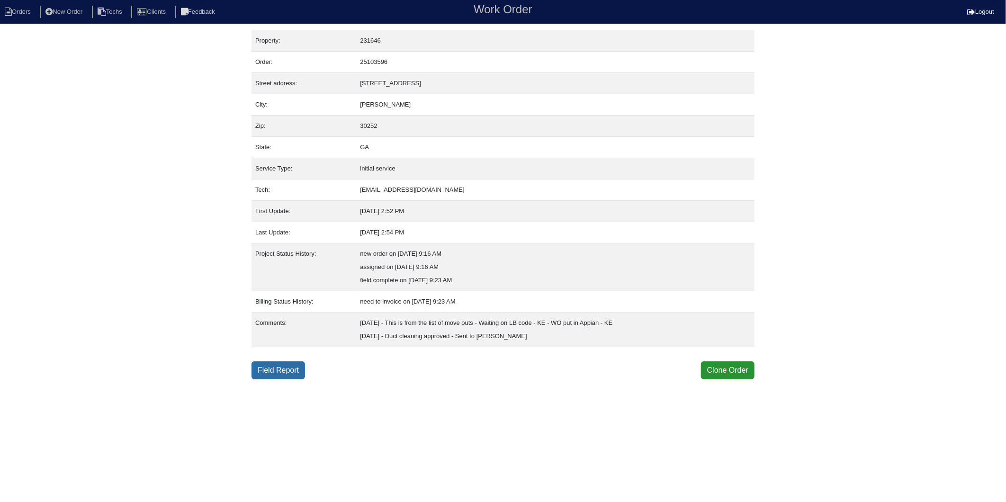
click at [287, 367] on link "Field Report" at bounding box center [279, 370] width 54 height 18
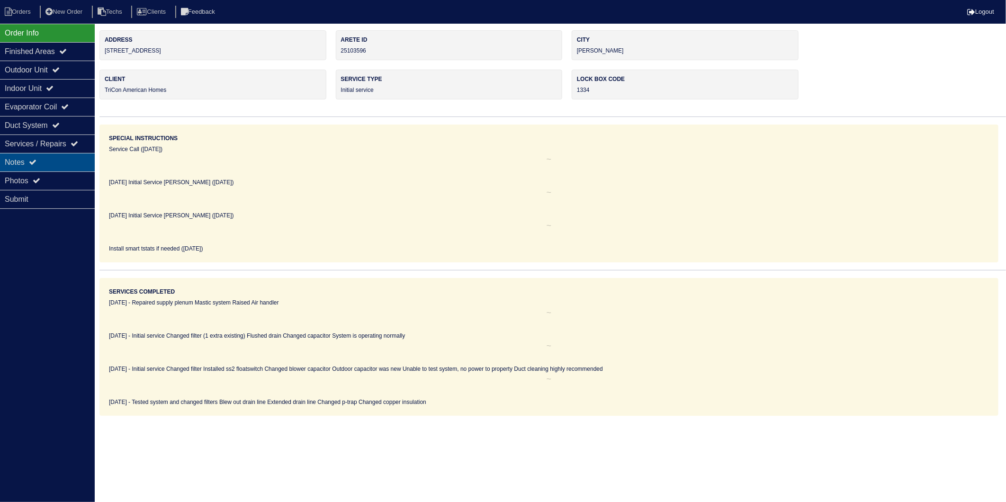
click at [14, 164] on div "Notes" at bounding box center [47, 162] width 95 height 18
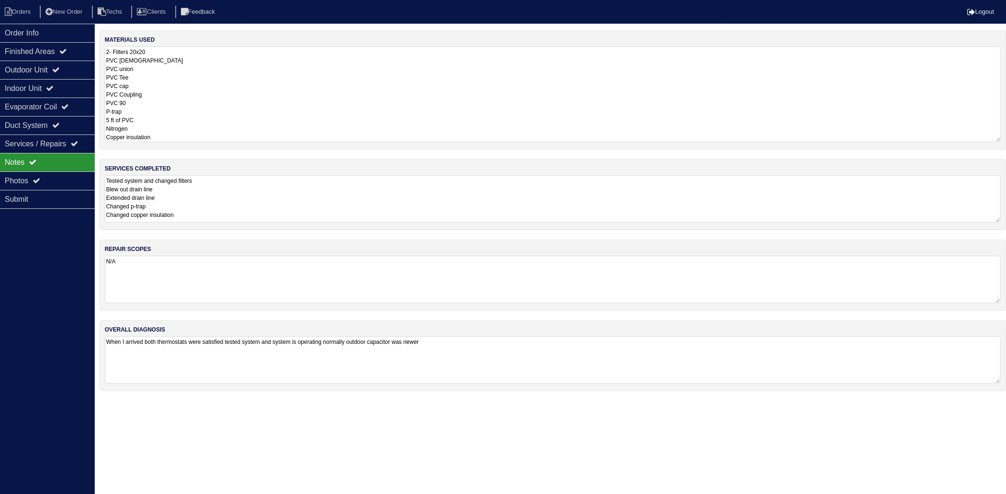
click at [181, 91] on textarea "2- Filters 20x20 PVC [DEMOGRAPHIC_DATA] PVC union PVC Tee PVC cap PVC Coupling …" at bounding box center [553, 94] width 896 height 96
click at [233, 202] on div "materials used 2- Filters 20x20 PVC [DEMOGRAPHIC_DATA] PVC union PVC Tee PVC ca…" at bounding box center [552, 215] width 907 height 370
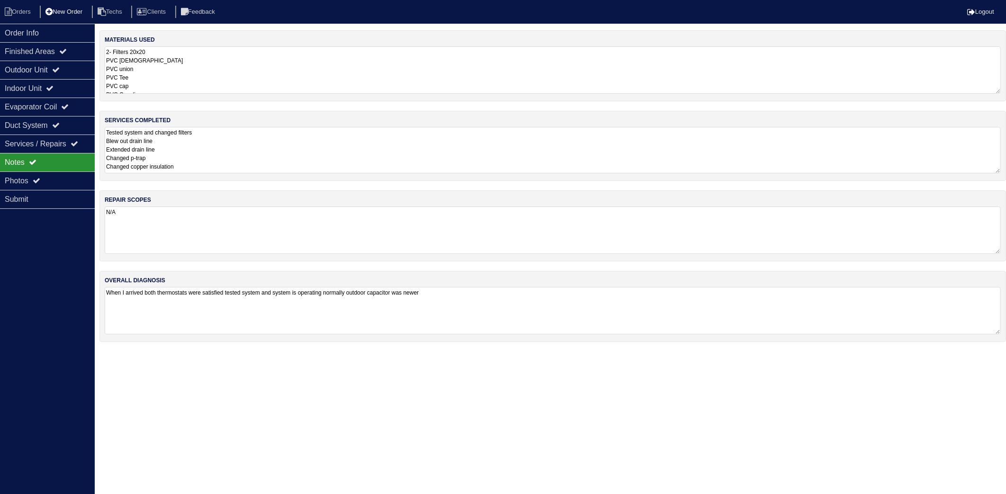
click at [17, 13] on li "Orders" at bounding box center [19, 12] width 38 height 13
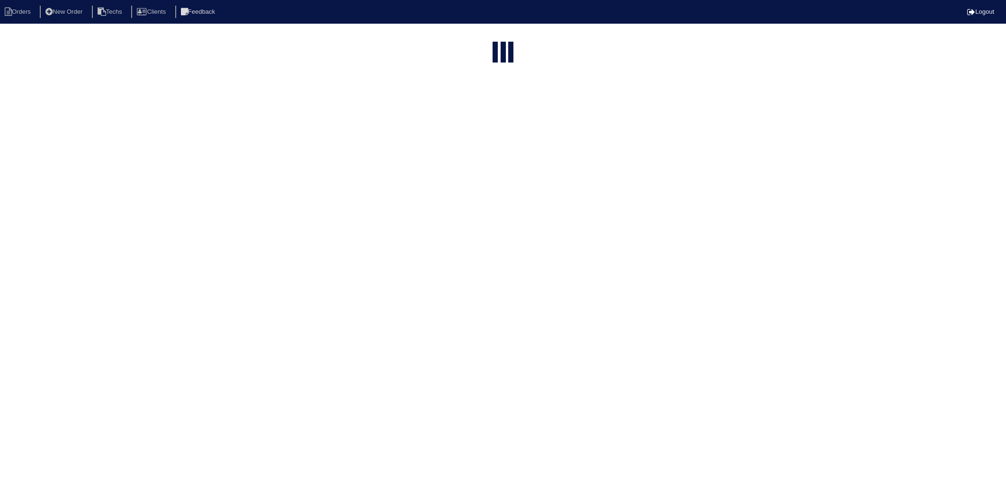
select select "15"
select select "need to invoice"
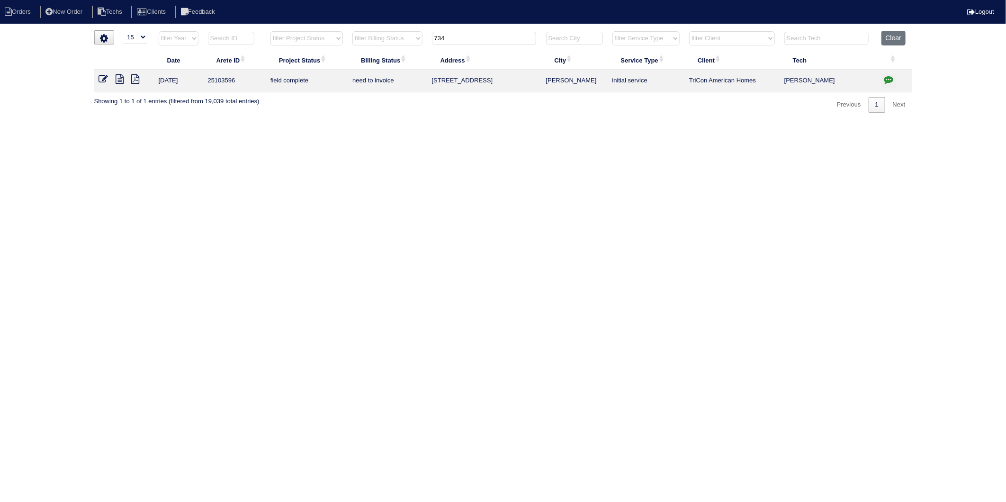
drag, startPoint x: 471, startPoint y: 36, endPoint x: 343, endPoint y: 114, distance: 149.4
click at [290, 84] on table "Date Arete ID Project Status Billing Status Address City Service Type Client Te…" at bounding box center [503, 62] width 818 height 62
click at [897, 37] on button "Clear" at bounding box center [894, 38] width 24 height 15
select select
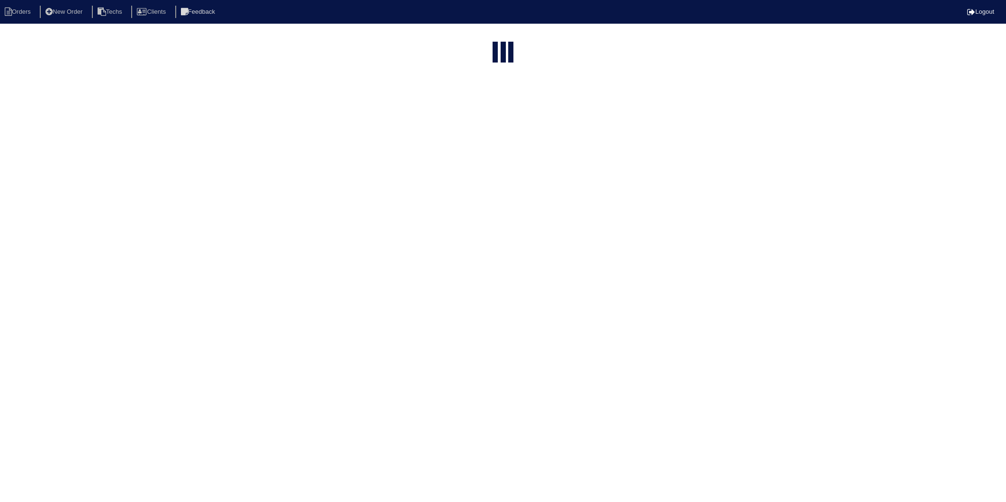
select select "15"
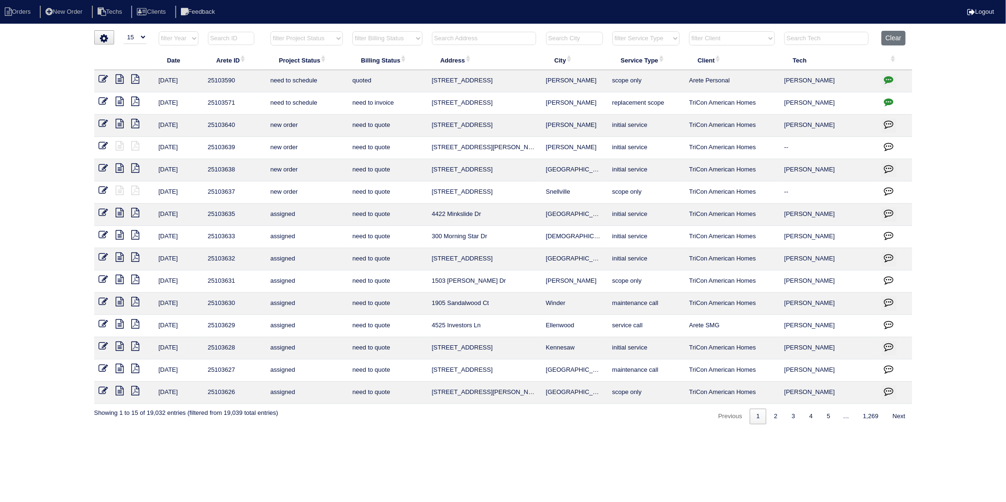
click at [467, 40] on input "text" at bounding box center [484, 38] width 104 height 13
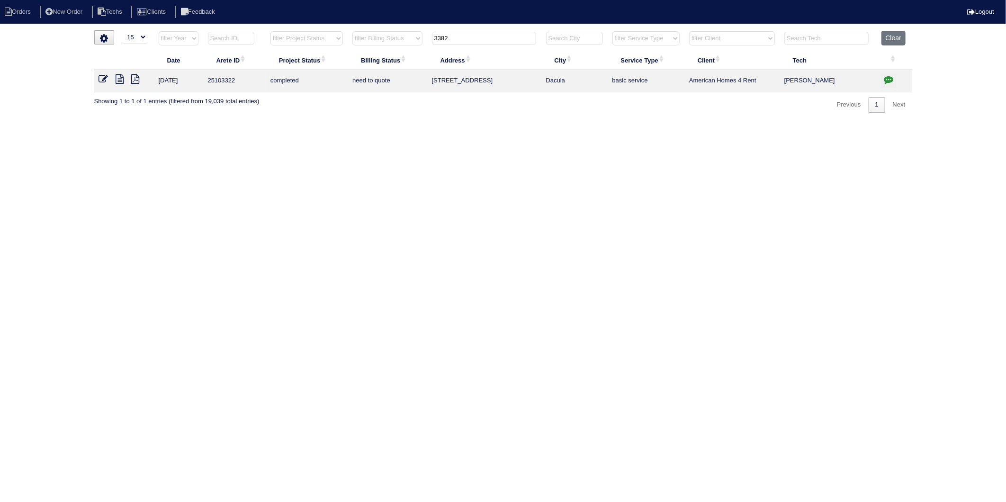
drag, startPoint x: 460, startPoint y: 40, endPoint x: 368, endPoint y: 51, distance: 92.1
click at [368, 51] on table "Date Arete ID Project Status Billing Status Address City Service Type Client Te…" at bounding box center [503, 62] width 818 height 62
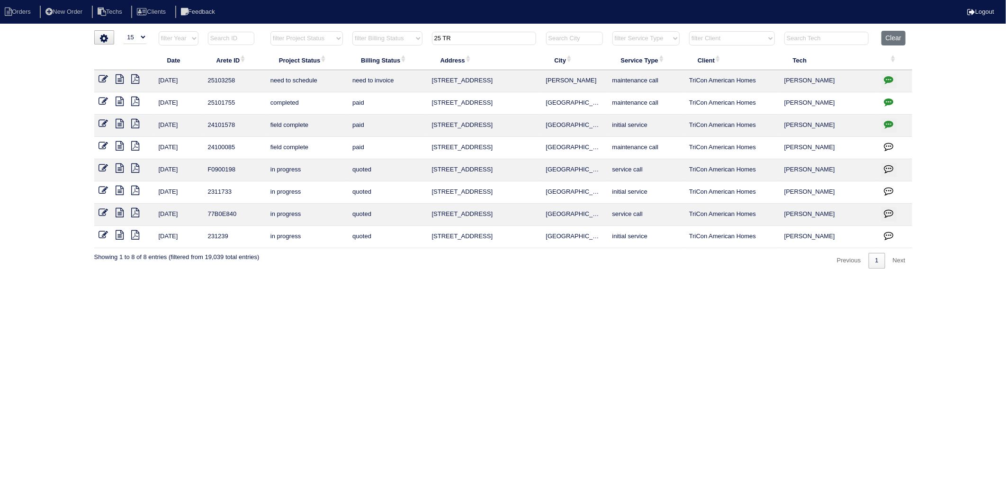
type input "25 TR"
click at [886, 79] on icon "button" at bounding box center [888, 79] width 9 height 9
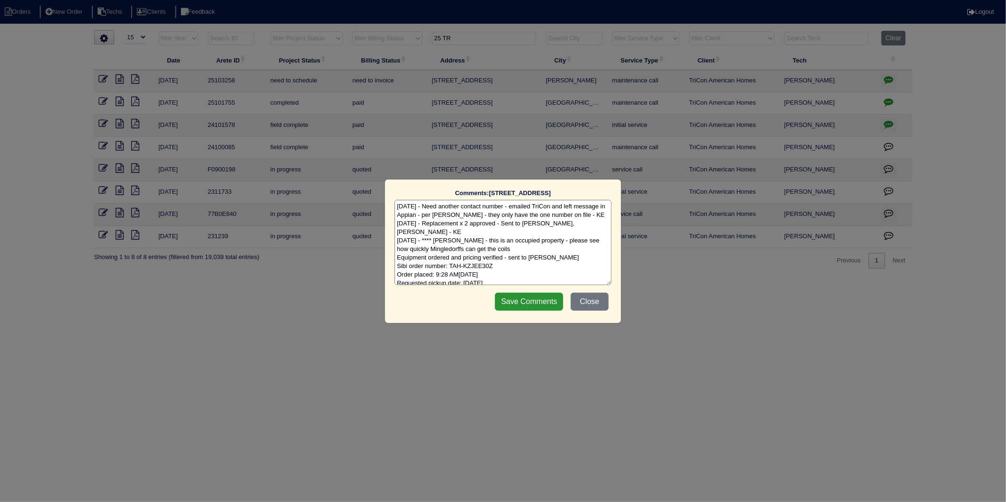
click at [537, 277] on textarea "9/5/25 - Need another contact number - emailed TriCon and left message in Appia…" at bounding box center [503, 242] width 217 height 85
type textarea "9/5/25 - Need another contact number - emailed TriCon and left message in Appia…"
click at [545, 301] on input "Save Comments" at bounding box center [529, 302] width 68 height 18
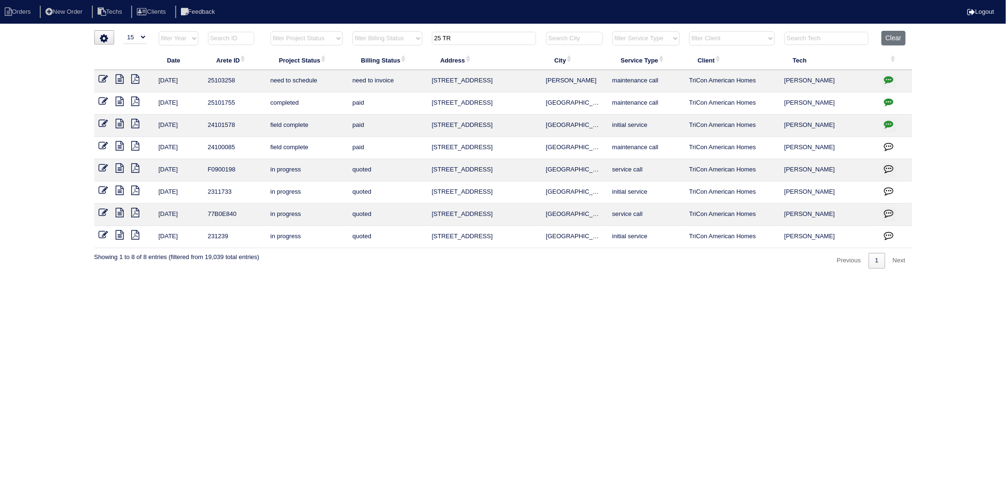
drag, startPoint x: 101, startPoint y: 76, endPoint x: 158, endPoint y: 85, distance: 58.1
click at [101, 76] on icon at bounding box center [103, 78] width 9 height 9
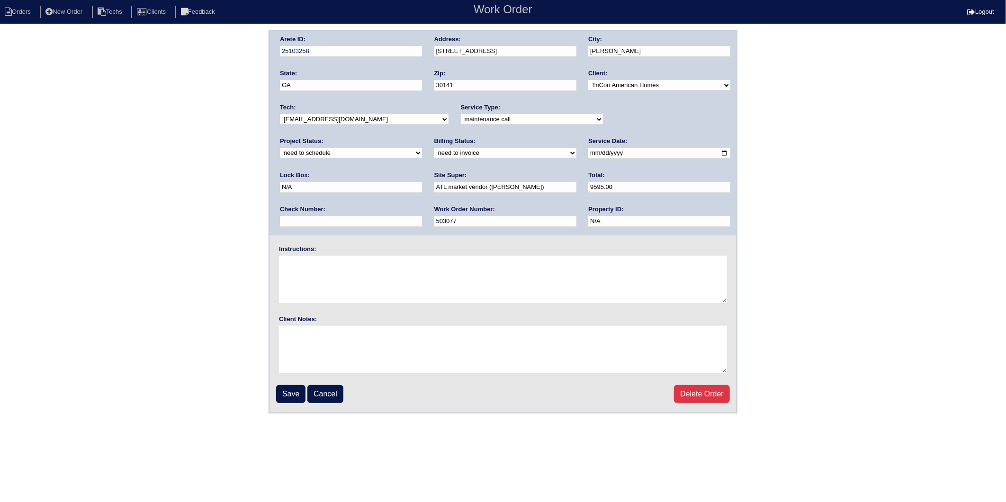
click at [422, 148] on select "new order assigned in progress field complete need to schedule admin review arc…" at bounding box center [351, 153] width 142 height 10
select select "completed"
click at [422, 148] on select "new order assigned in progress field complete need to schedule admin review arc…" at bounding box center [351, 153] width 142 height 10
click at [434, 155] on select "need to quote quoted need to invoice invoiced paid warranty purchase order need…" at bounding box center [505, 153] width 142 height 10
select select "invoiced"
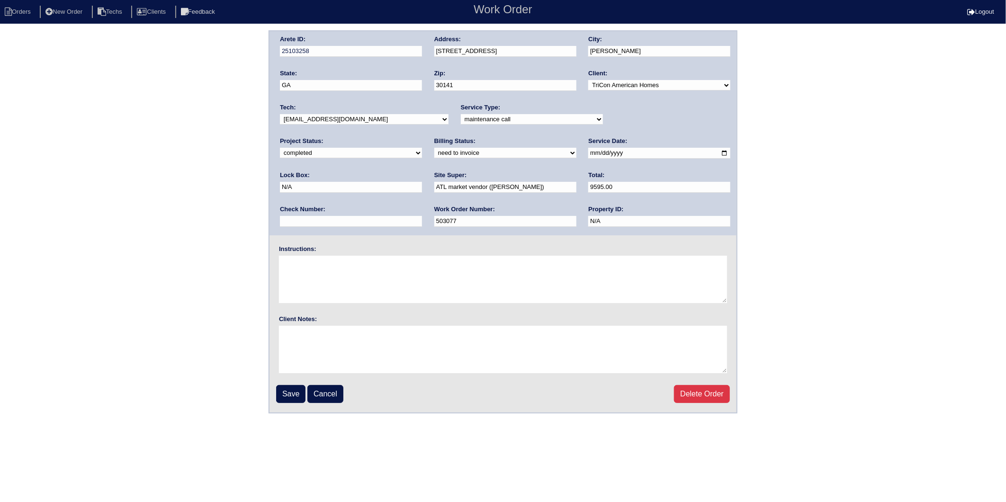
click at [434, 148] on select "need to quote quoted need to invoice invoiced paid warranty purchase order need…" at bounding box center [505, 153] width 142 height 10
click at [282, 394] on input "Save" at bounding box center [290, 394] width 29 height 18
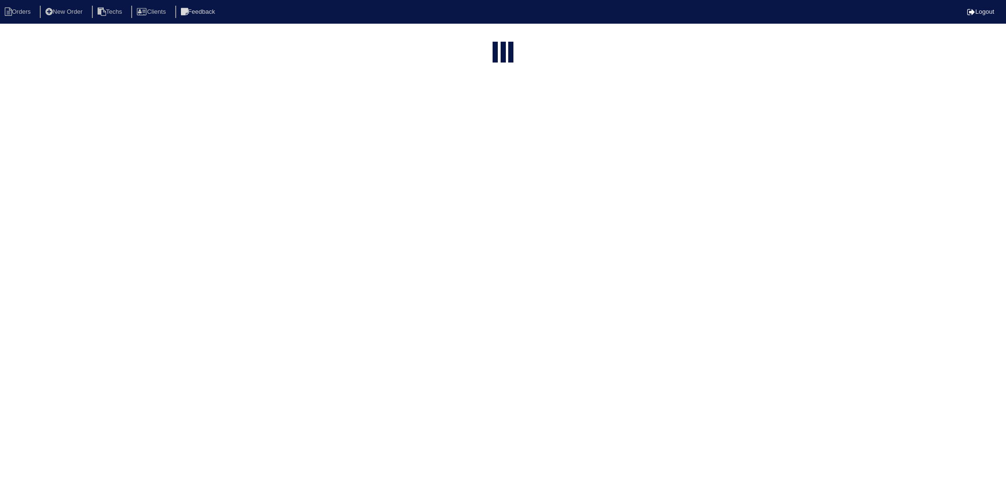
select select "15"
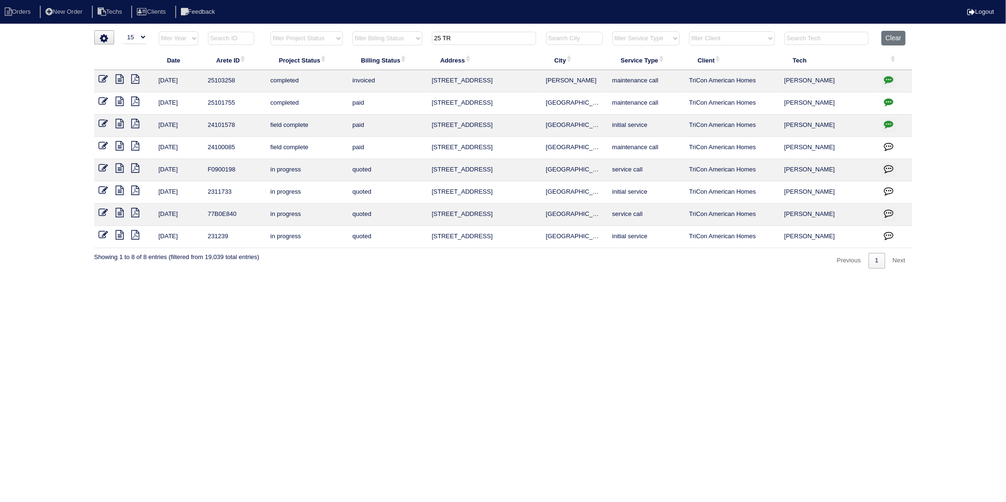
drag, startPoint x: 460, startPoint y: 38, endPoint x: 391, endPoint y: 53, distance: 70.3
click at [391, 53] on table "Date Arete ID Project Status Billing Status Address City Service Type Client Te…" at bounding box center [503, 139] width 818 height 217
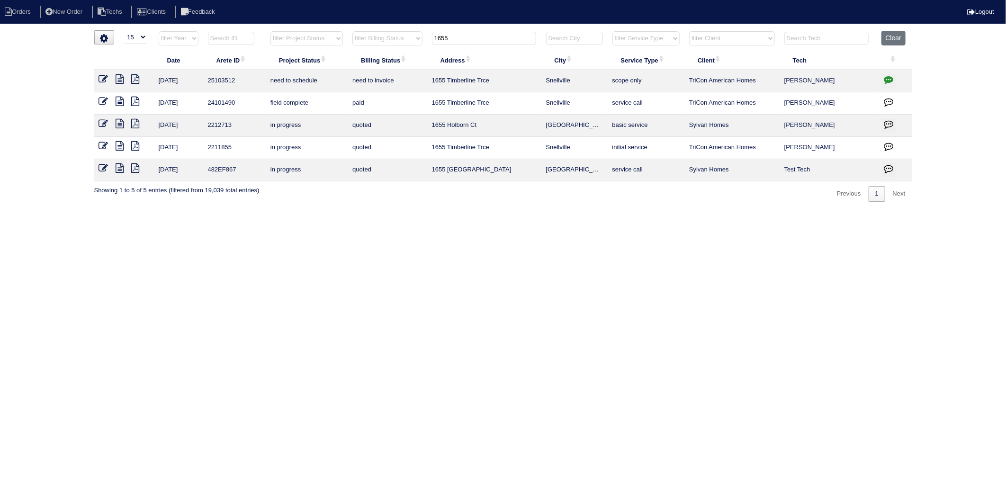
type input "1655"
click at [889, 81] on icon "button" at bounding box center [888, 79] width 9 height 9
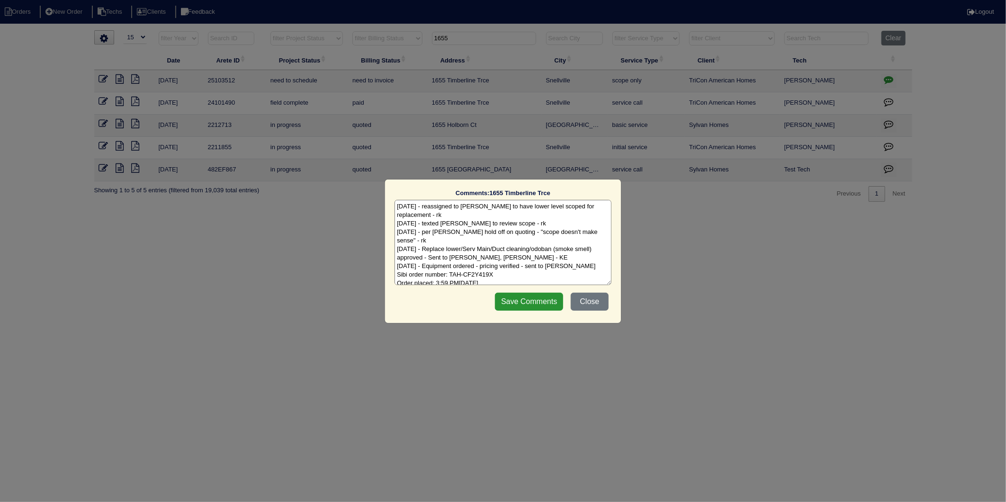
click at [531, 280] on textarea "[DATE] - reassigned to [PERSON_NAME] to have lower level scoped for replacement…" at bounding box center [503, 242] width 217 height 85
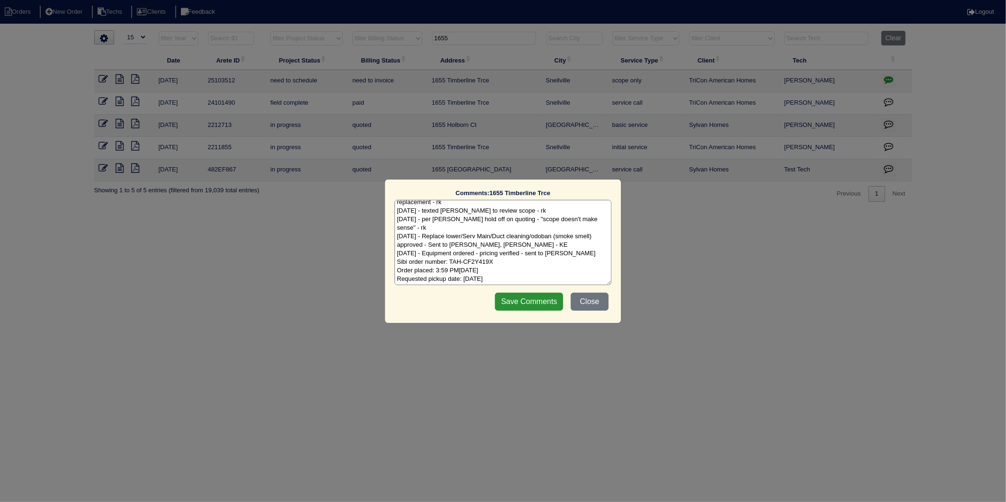
click at [509, 282] on textarea "[DATE] - reassigned to [PERSON_NAME] to have lower level scoped for replacement…" at bounding box center [503, 242] width 217 height 85
type textarea "[DATE] - reassigned to [PERSON_NAME] to have lower level scoped for replacement…"
click at [531, 306] on input "Save Comments" at bounding box center [529, 302] width 68 height 18
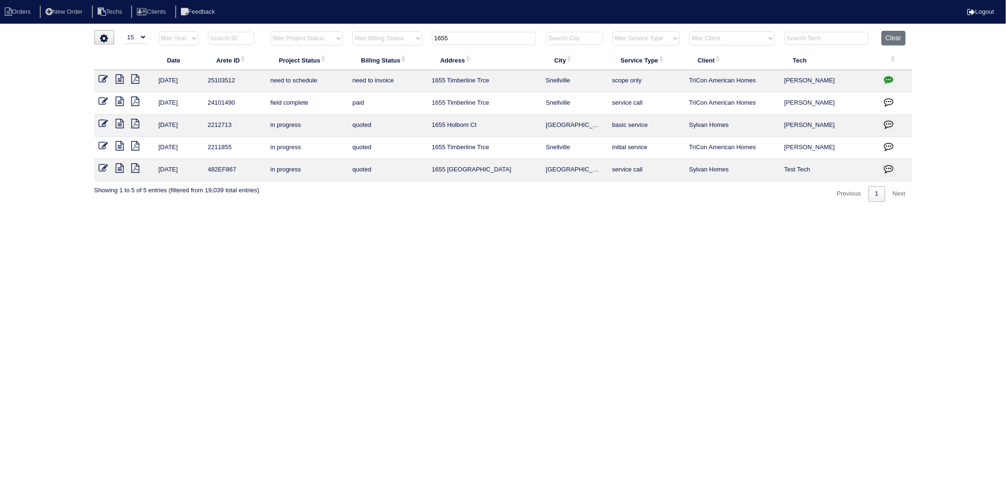
click at [106, 82] on icon at bounding box center [103, 78] width 9 height 9
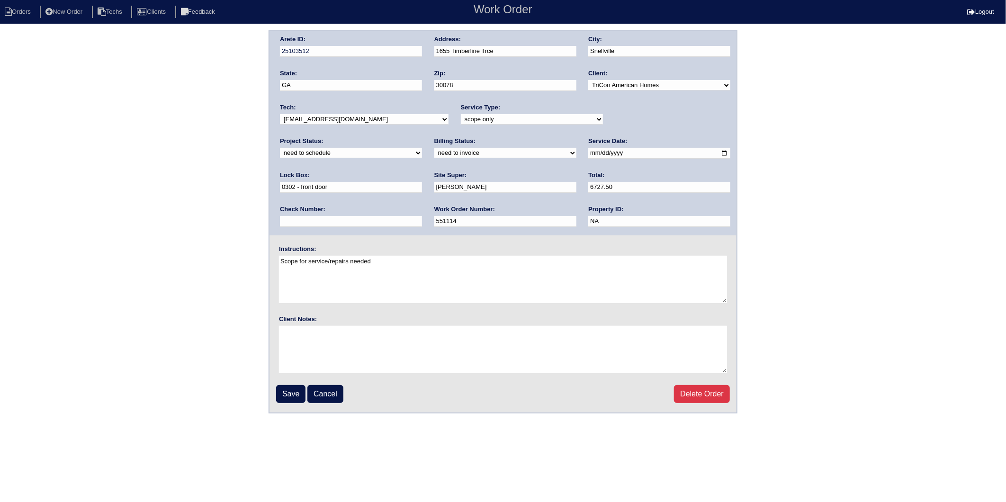
click at [422, 148] on select "new order assigned in progress field complete need to schedule admin review arc…" at bounding box center [351, 153] width 142 height 10
select select "completed"
click at [422, 148] on select "new order assigned in progress field complete need to schedule admin review arc…" at bounding box center [351, 153] width 142 height 10
click at [434, 152] on select "need to quote quoted need to invoice invoiced paid warranty purchase order need…" at bounding box center [505, 153] width 142 height 10
select select "invoiced"
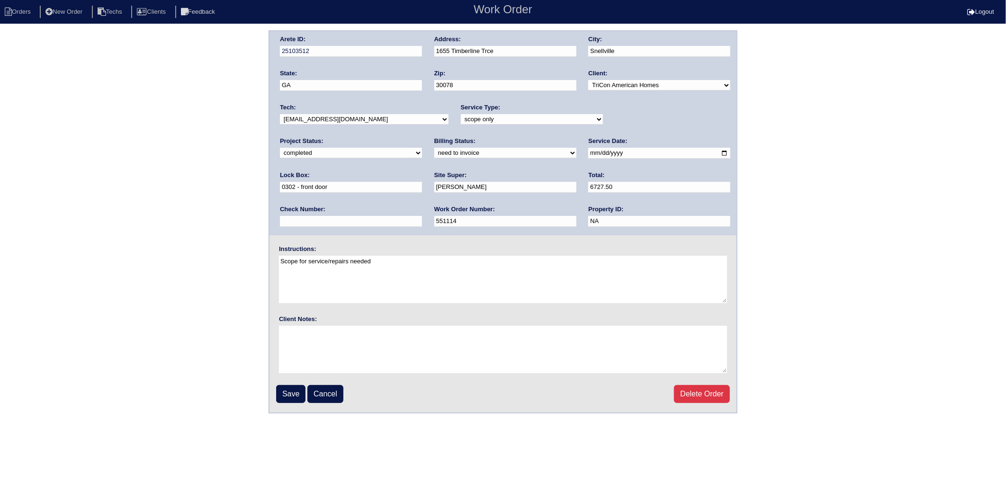
click at [434, 148] on select "need to quote quoted need to invoice invoiced paid warranty purchase order need…" at bounding box center [505, 153] width 142 height 10
click at [280, 391] on input "Save" at bounding box center [290, 394] width 29 height 18
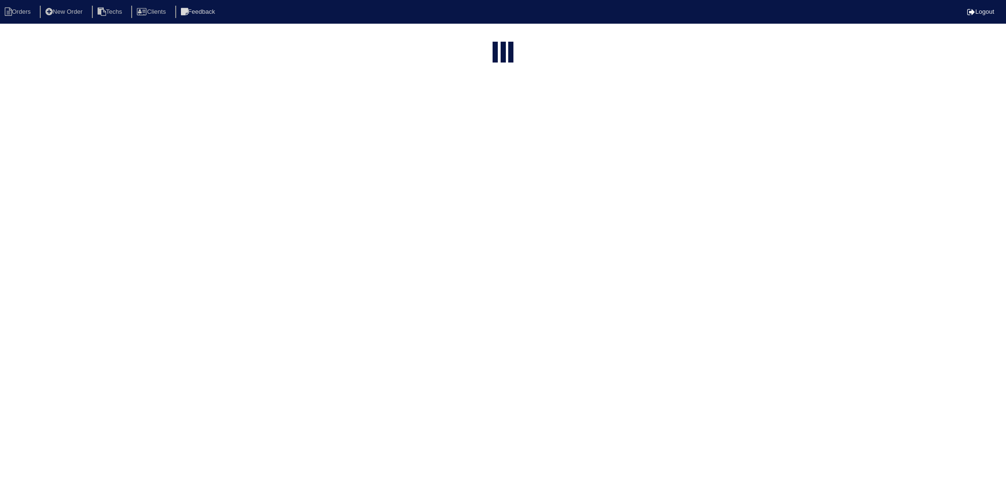
select select "15"
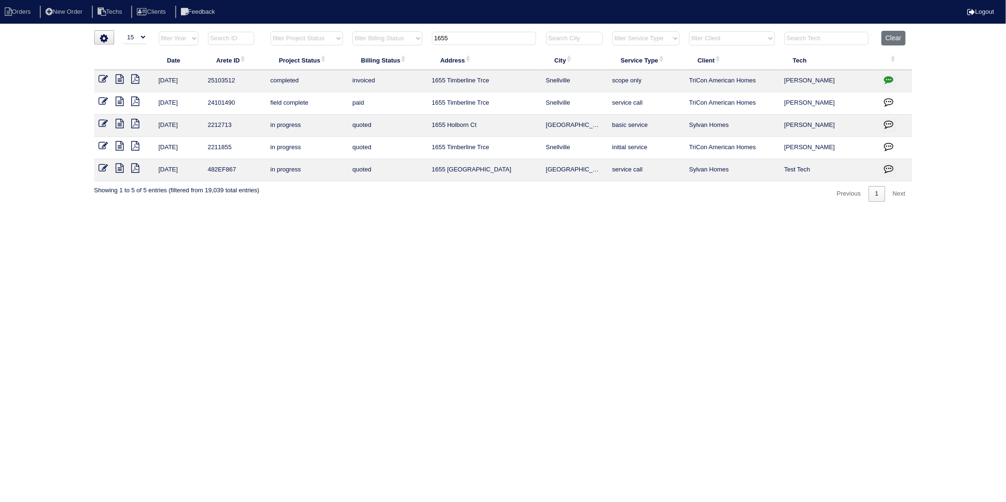
click at [469, 27] on html "Orders New Order Techs Clients Feedback Logout Orders New Order Users Clients M…" at bounding box center [503, 105] width 1006 height 211
drag, startPoint x: 470, startPoint y: 39, endPoint x: 346, endPoint y: 64, distance: 126.5
click at [346, 64] on table "Date Arete ID Project Status Billing Status Address City Service Type Client Te…" at bounding box center [503, 106] width 818 height 151
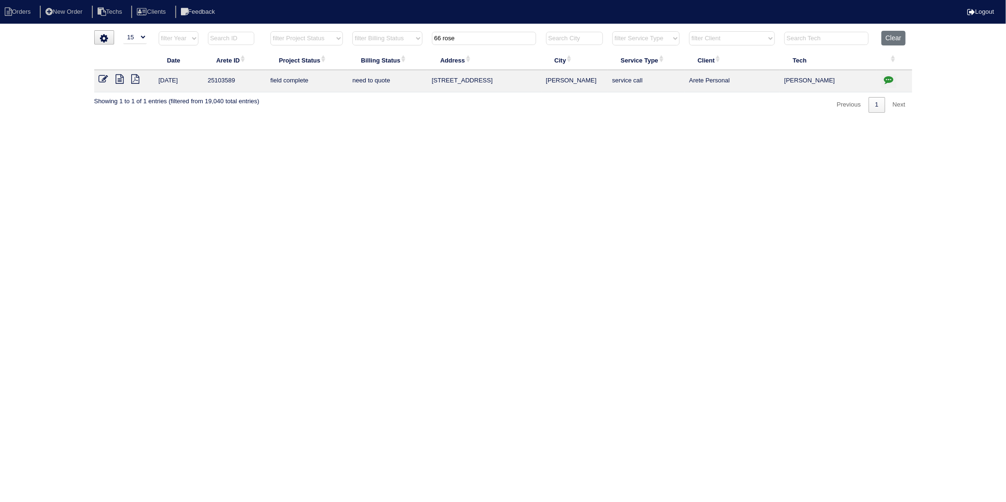
type input "66 rose"
drag, startPoint x: 319, startPoint y: 119, endPoint x: 325, endPoint y: 103, distance: 17.1
click at [319, 120] on html "Orders New Order Techs Clients Feedback Logout Orders New Order Users Clients M…" at bounding box center [503, 61] width 1006 height 122
click at [892, 36] on button "Clear" at bounding box center [894, 38] width 24 height 15
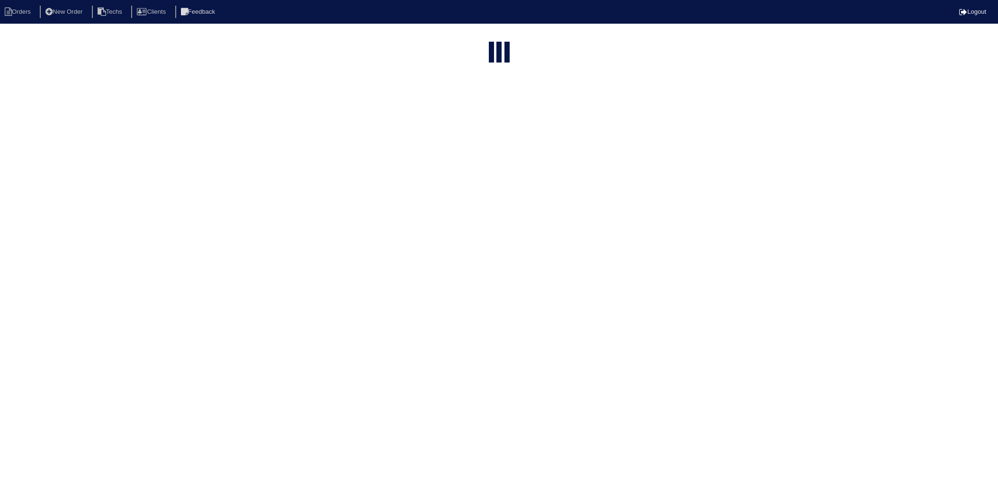
select select "15"
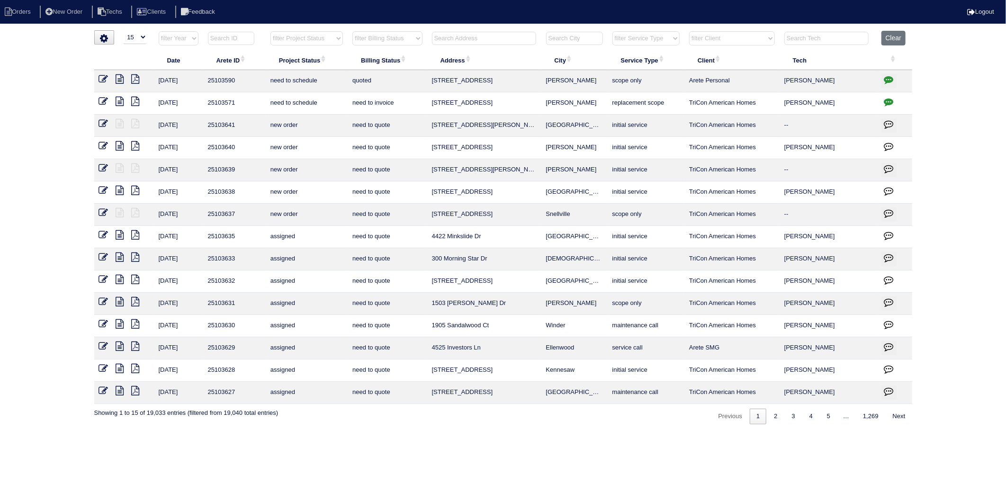
click at [225, 39] on input "text" at bounding box center [231, 38] width 46 height 13
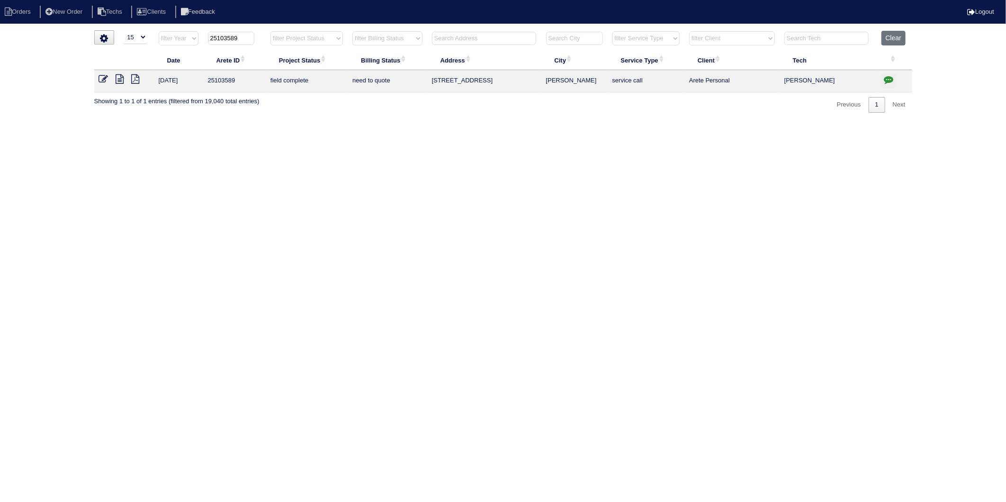
type input "25103589"
click at [103, 77] on icon at bounding box center [103, 78] width 9 height 9
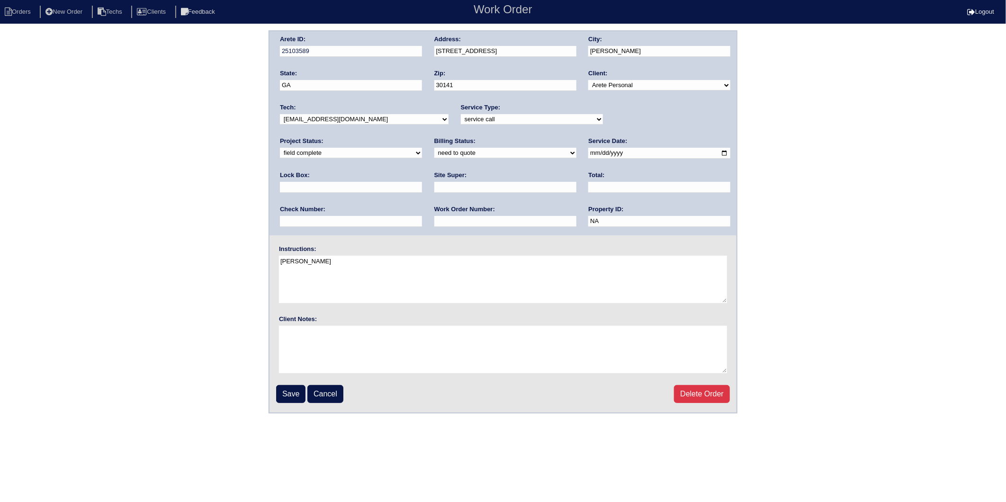
click at [434, 154] on select "need to quote quoted need to invoice invoiced paid warranty purchase order need…" at bounding box center [505, 153] width 142 height 10
select select "paid"
click at [434, 148] on select "need to quote quoted need to invoice invoiced paid warranty purchase order need…" at bounding box center [505, 153] width 142 height 10
click at [588, 188] on input "text" at bounding box center [659, 187] width 142 height 11
type input "150.00"
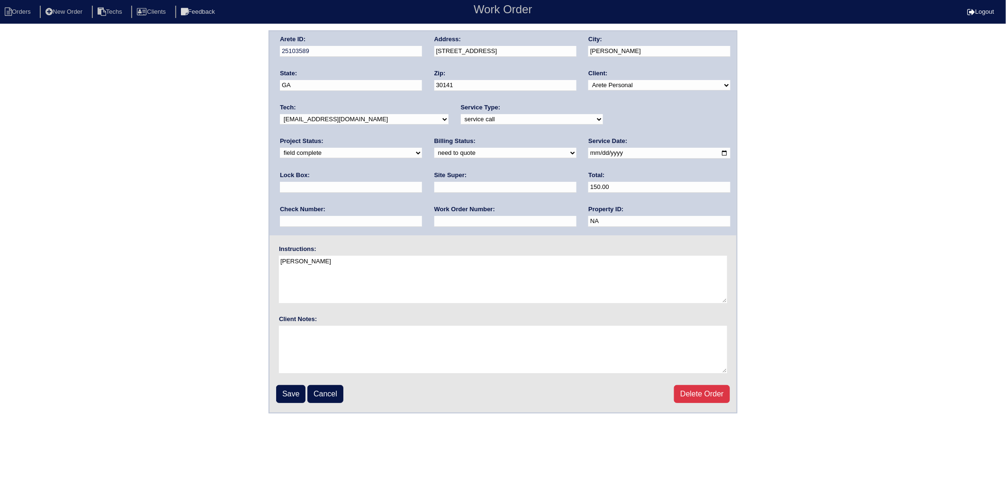
click at [422, 216] on input "text" at bounding box center [351, 221] width 142 height 11
type input "Cash"
click at [619, 204] on div "Arete ID: 25103589 Address: 66 Rosedale Drive unit B City: Hiram State: GA Zip:…" at bounding box center [503, 133] width 467 height 204
click at [293, 393] on input "Save" at bounding box center [290, 394] width 29 height 18
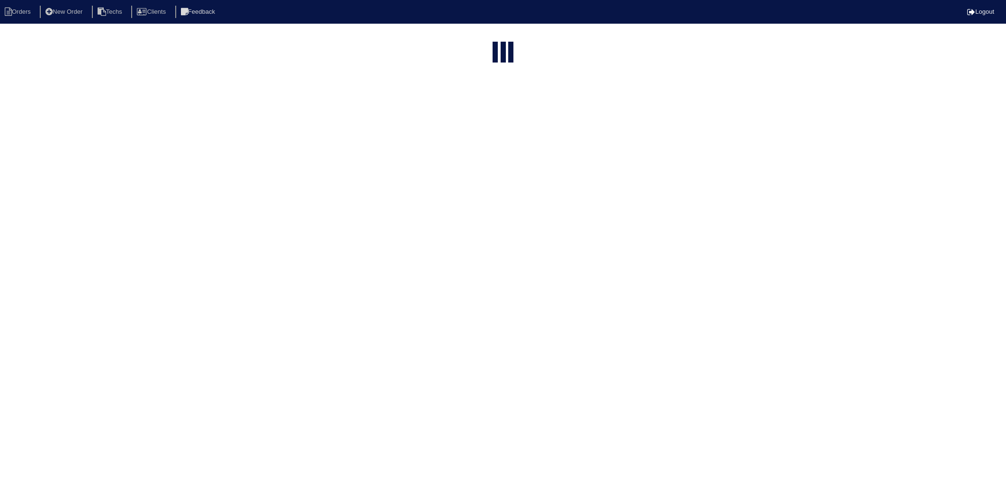
select select "15"
type input "25103589"
